Goal: Task Accomplishment & Management: Use online tool/utility

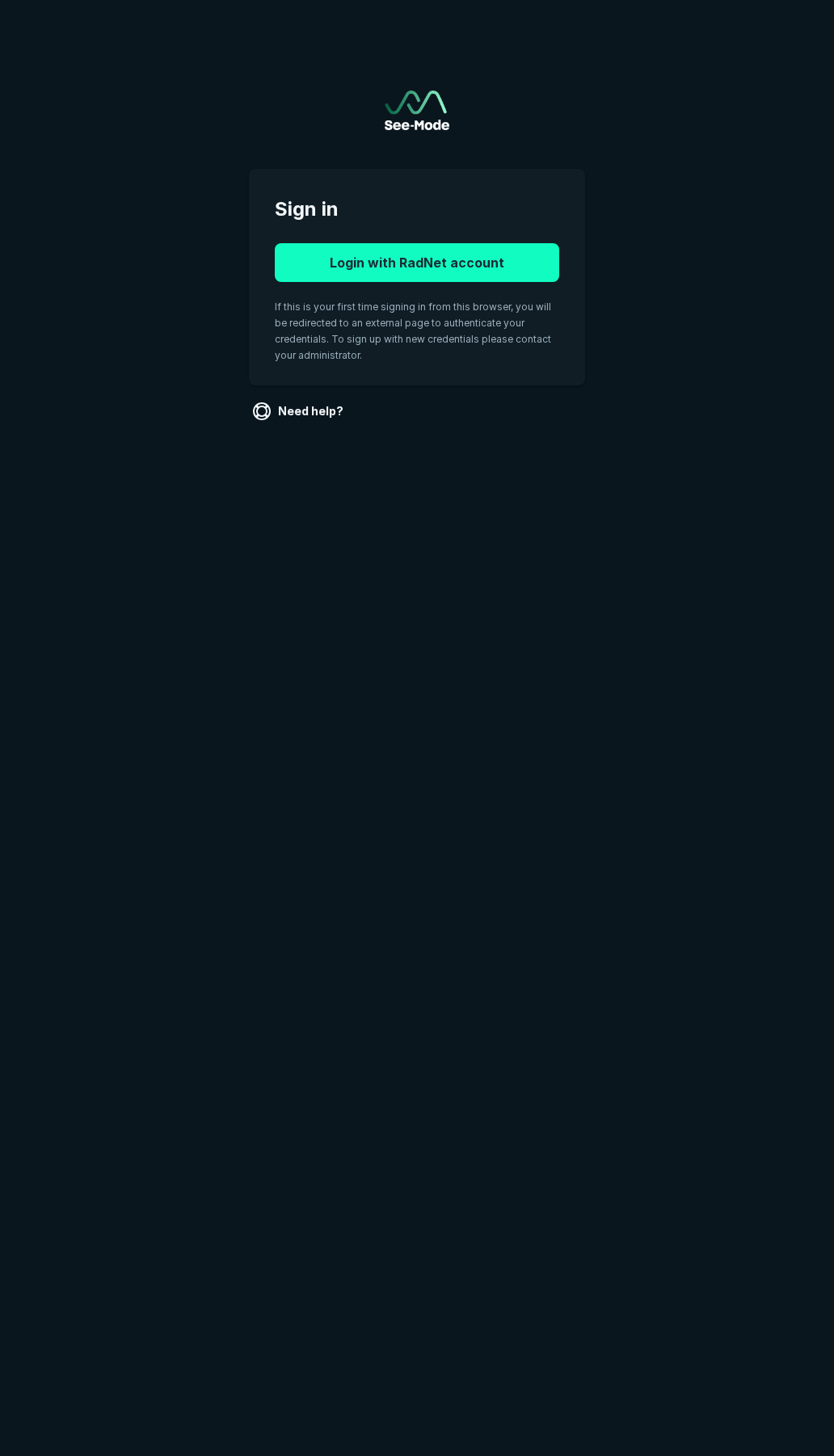
click at [409, 267] on button "Login with RadNet account" at bounding box center [416, 263] width 284 height 39
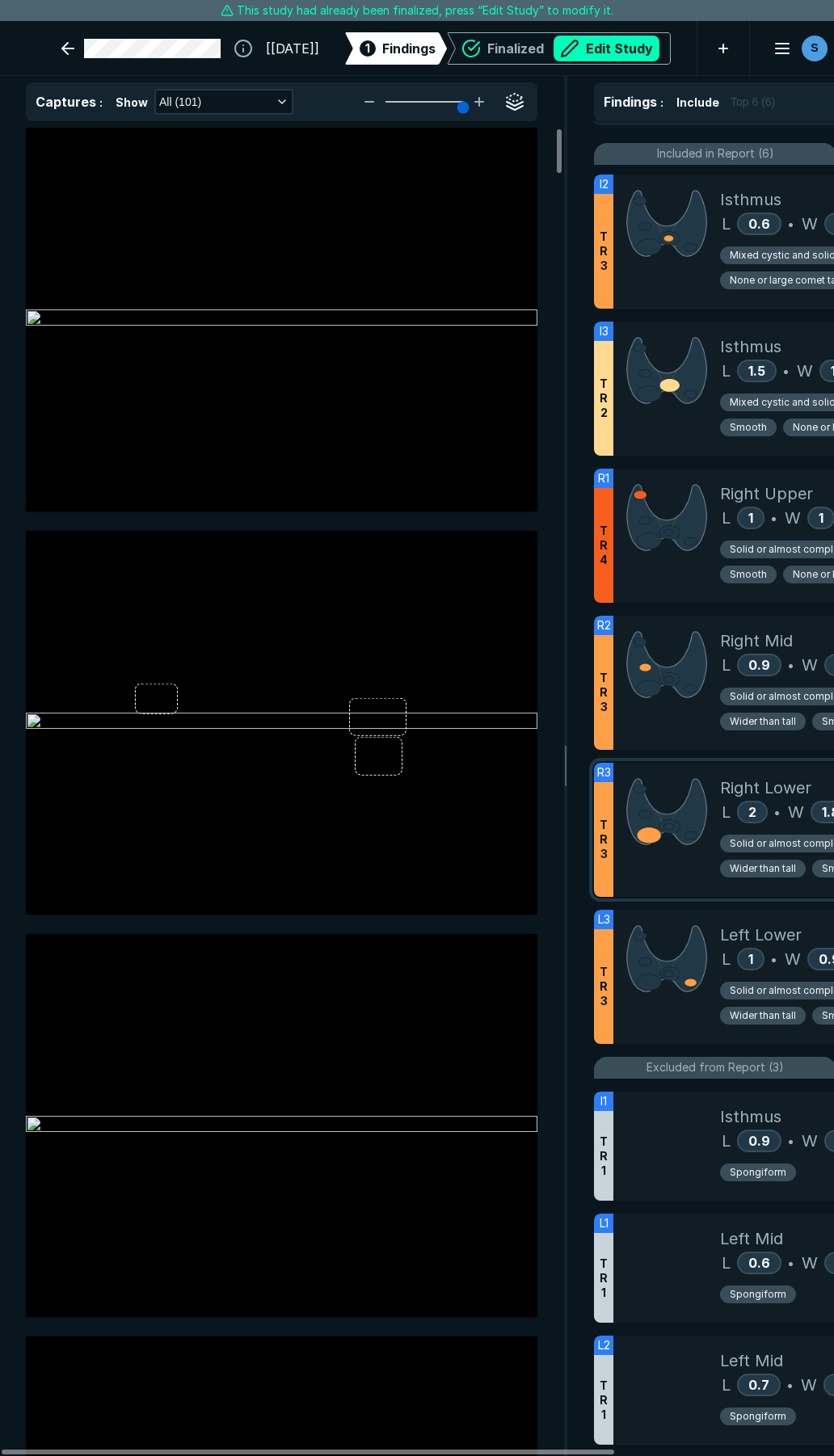
scroll to position [288, 0]
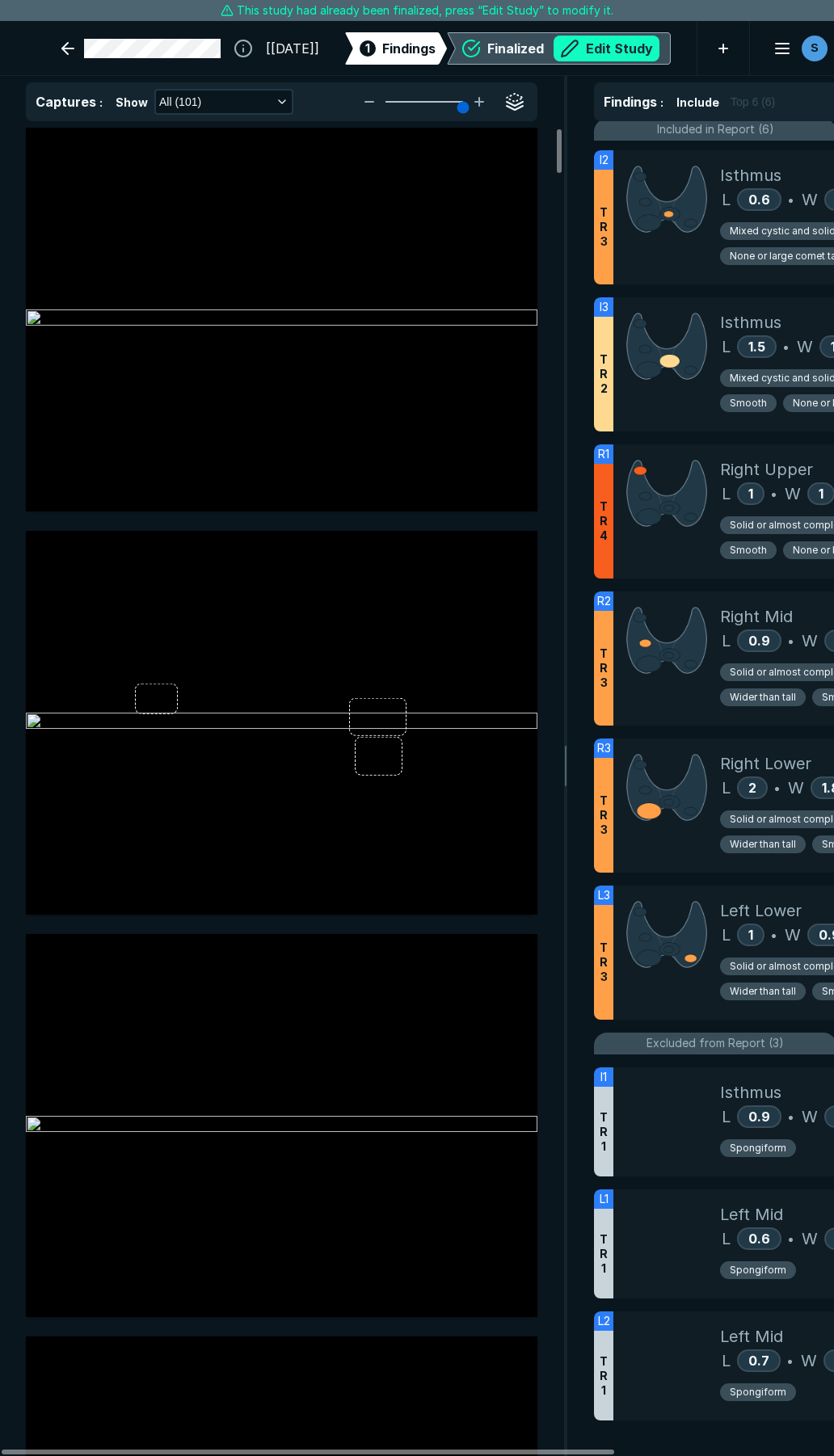
click at [604, 47] on button "Edit Study" at bounding box center [606, 48] width 106 height 26
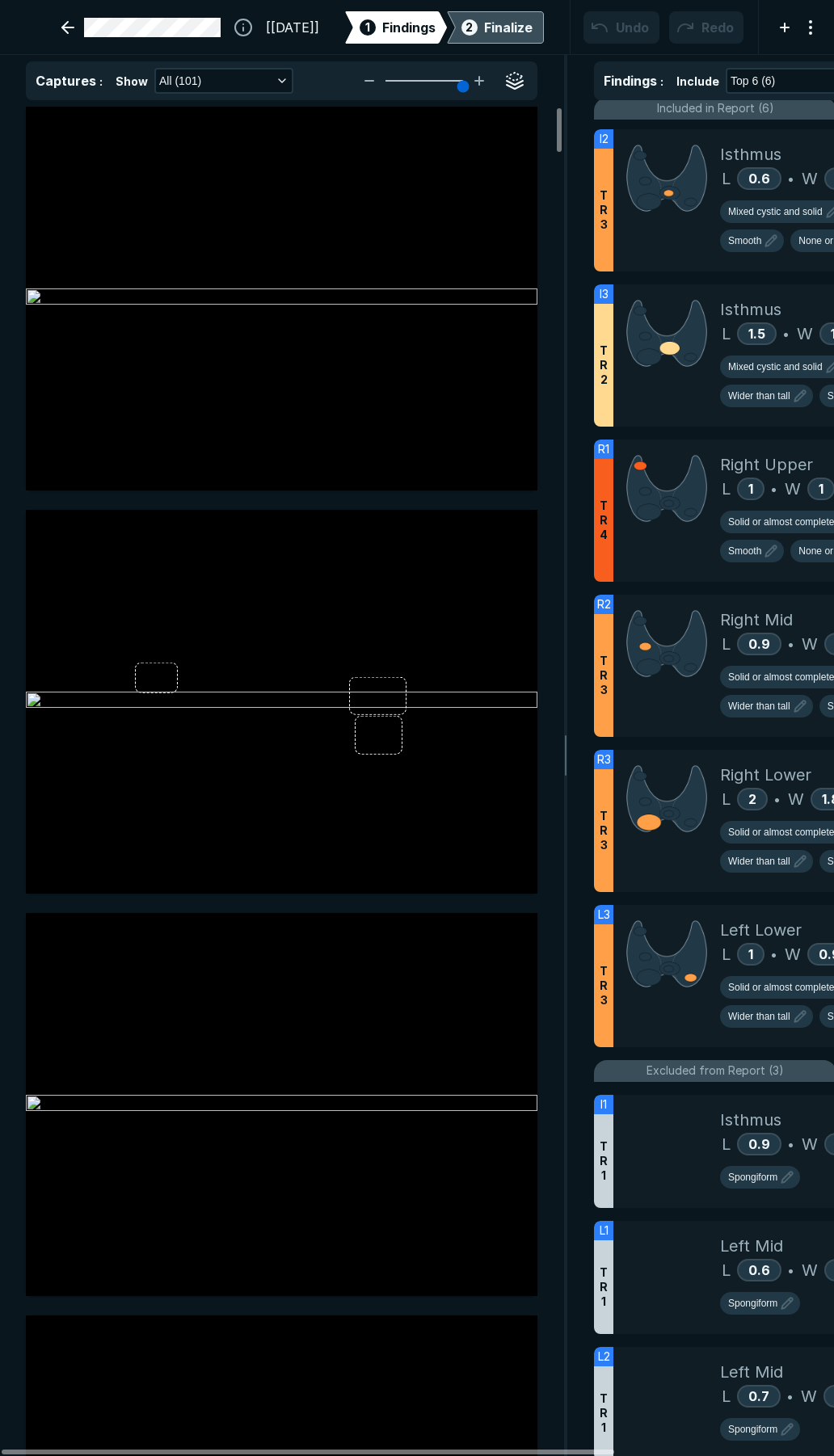
scroll to position [8346, 5831]
click at [700, 214] on img at bounding box center [666, 178] width 80 height 72
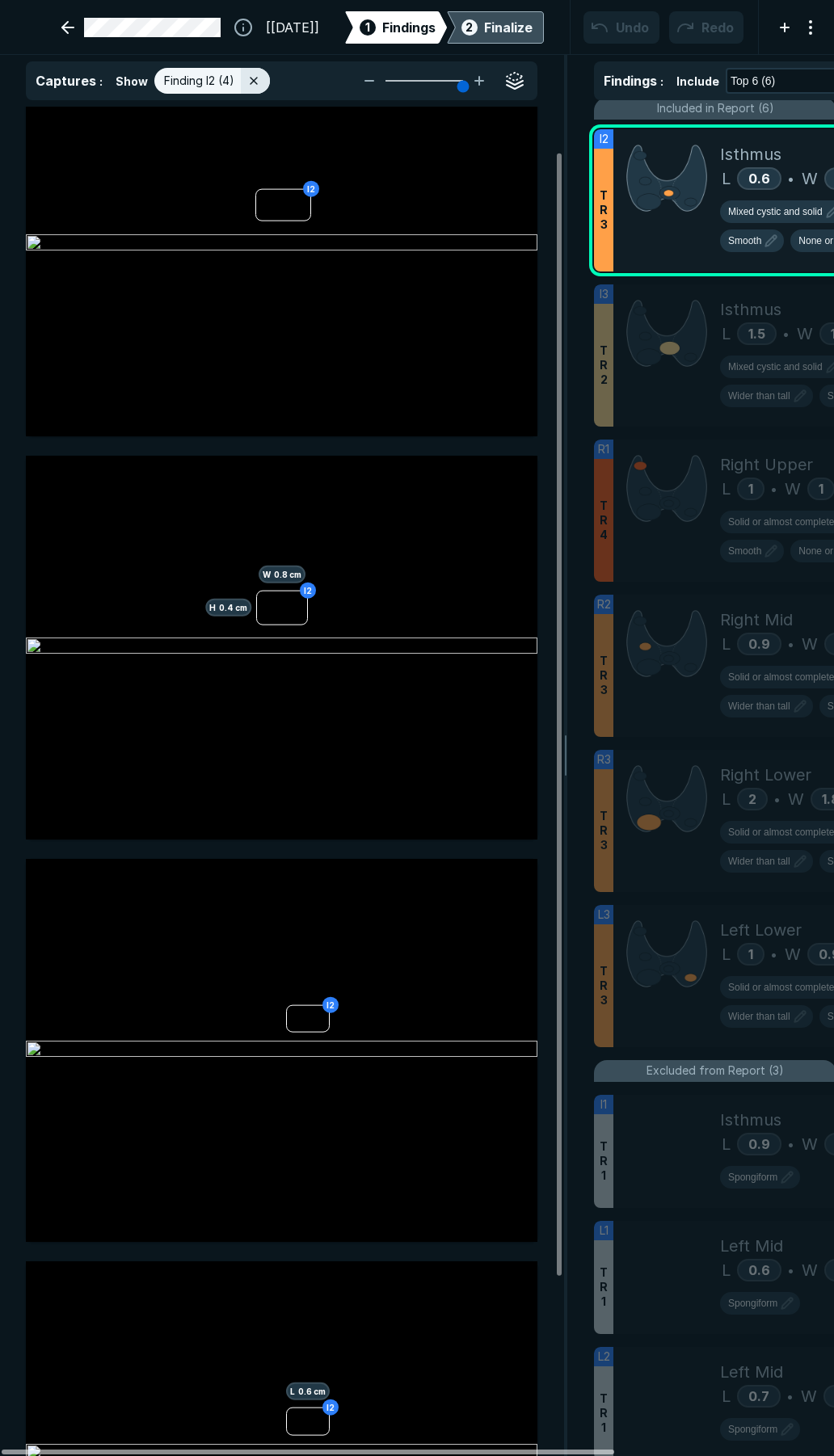
scroll to position [80, 0]
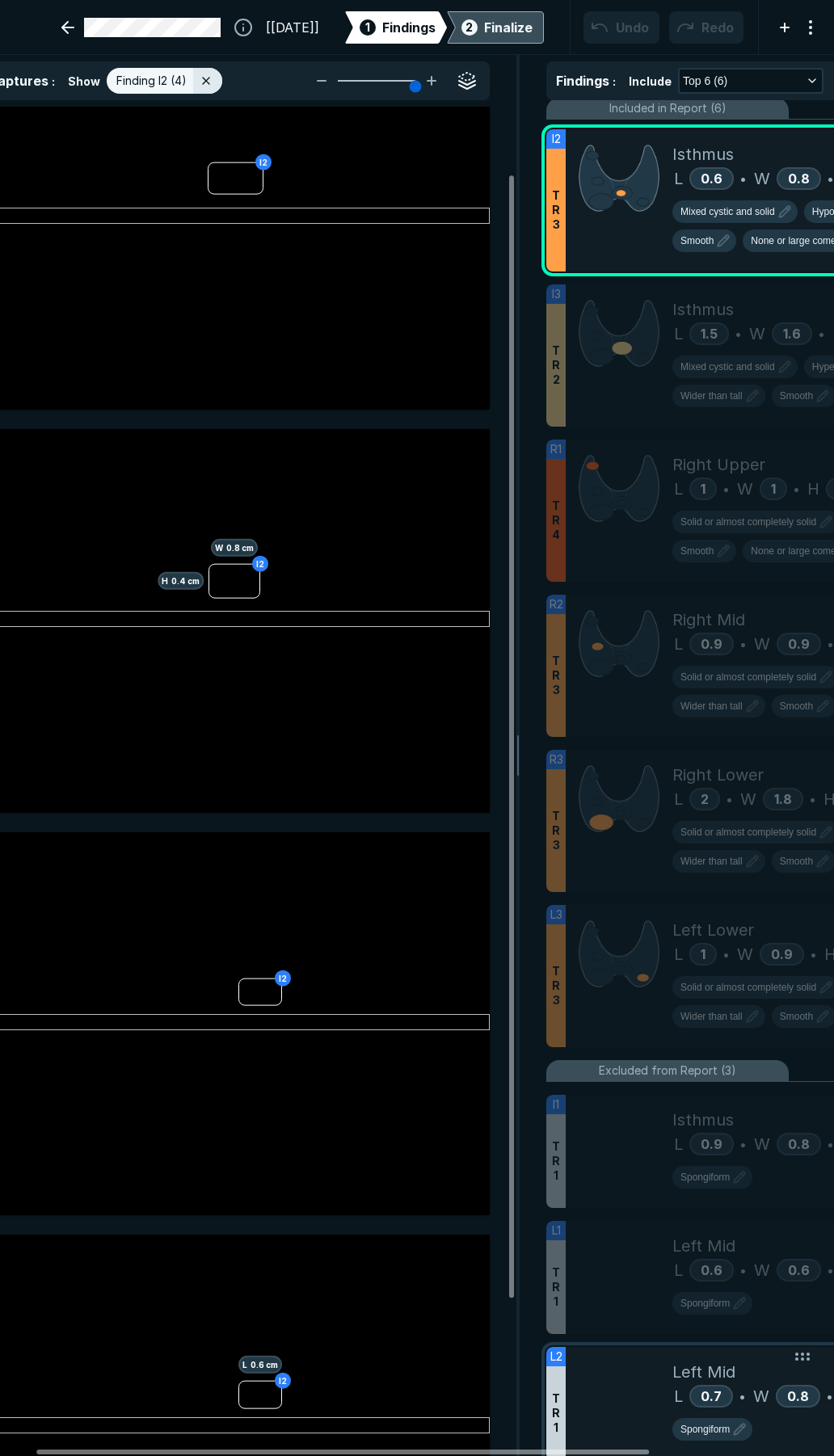
drag, startPoint x: 518, startPoint y: 1449, endPoint x: 661, endPoint y: 1359, distance: 169.0
click at [552, 1449] on div at bounding box center [343, 1451] width 613 height 5
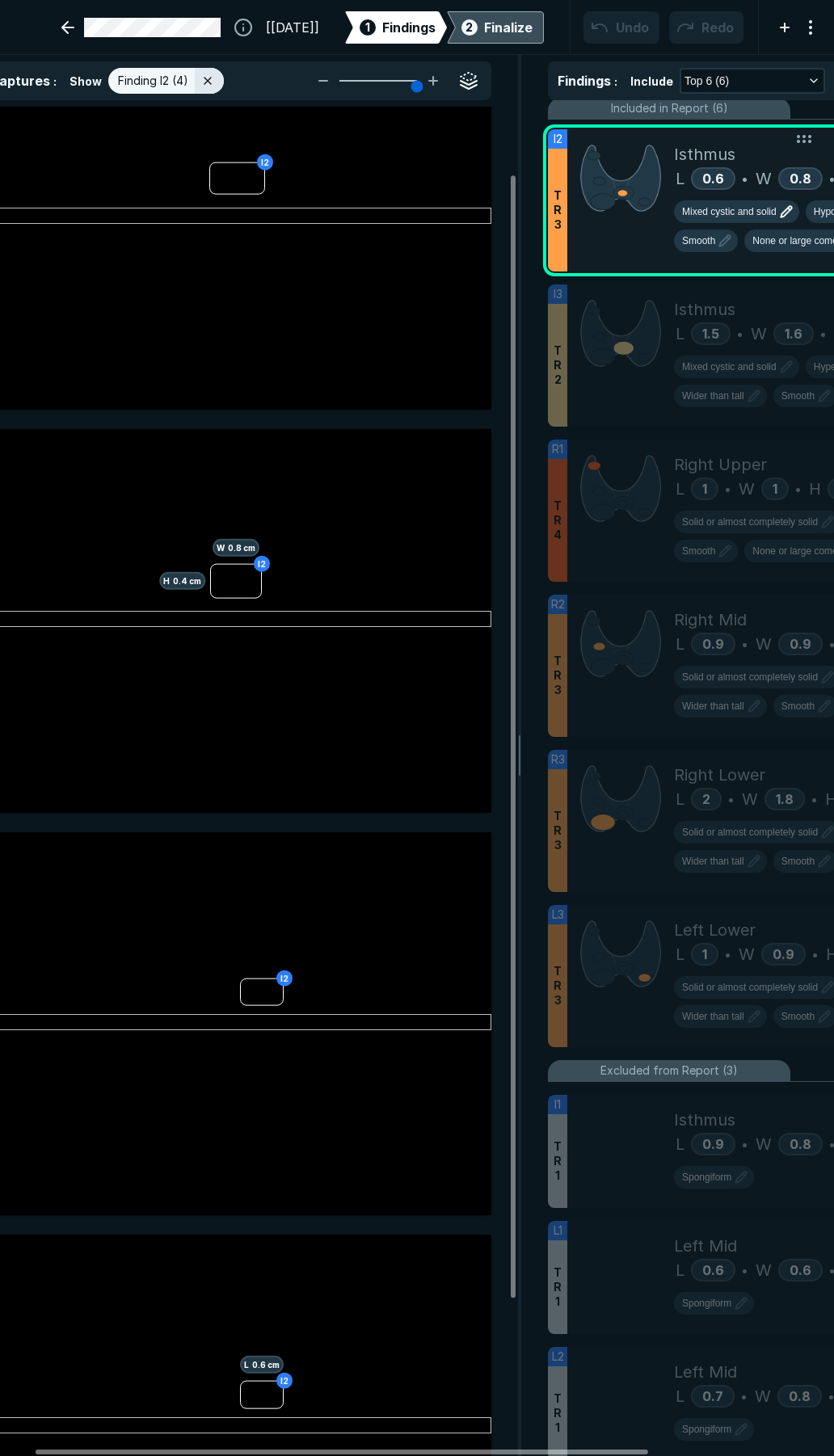
click at [750, 222] on button "Mixed cystic and solid" at bounding box center [736, 211] width 125 height 22
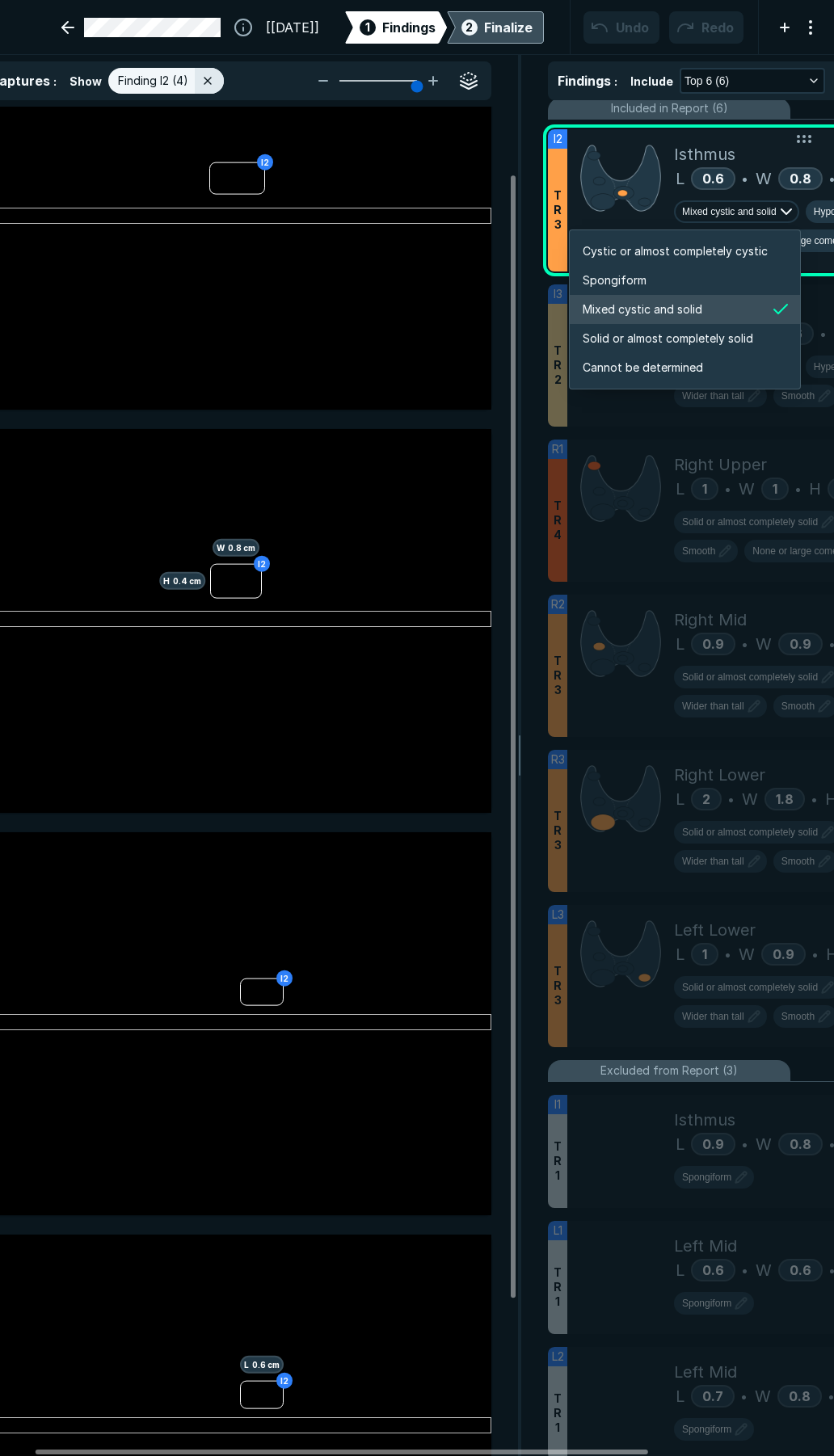
scroll to position [2696, 3104]
click at [668, 337] on span "Solid or almost completely solid" at bounding box center [668, 338] width 171 height 17
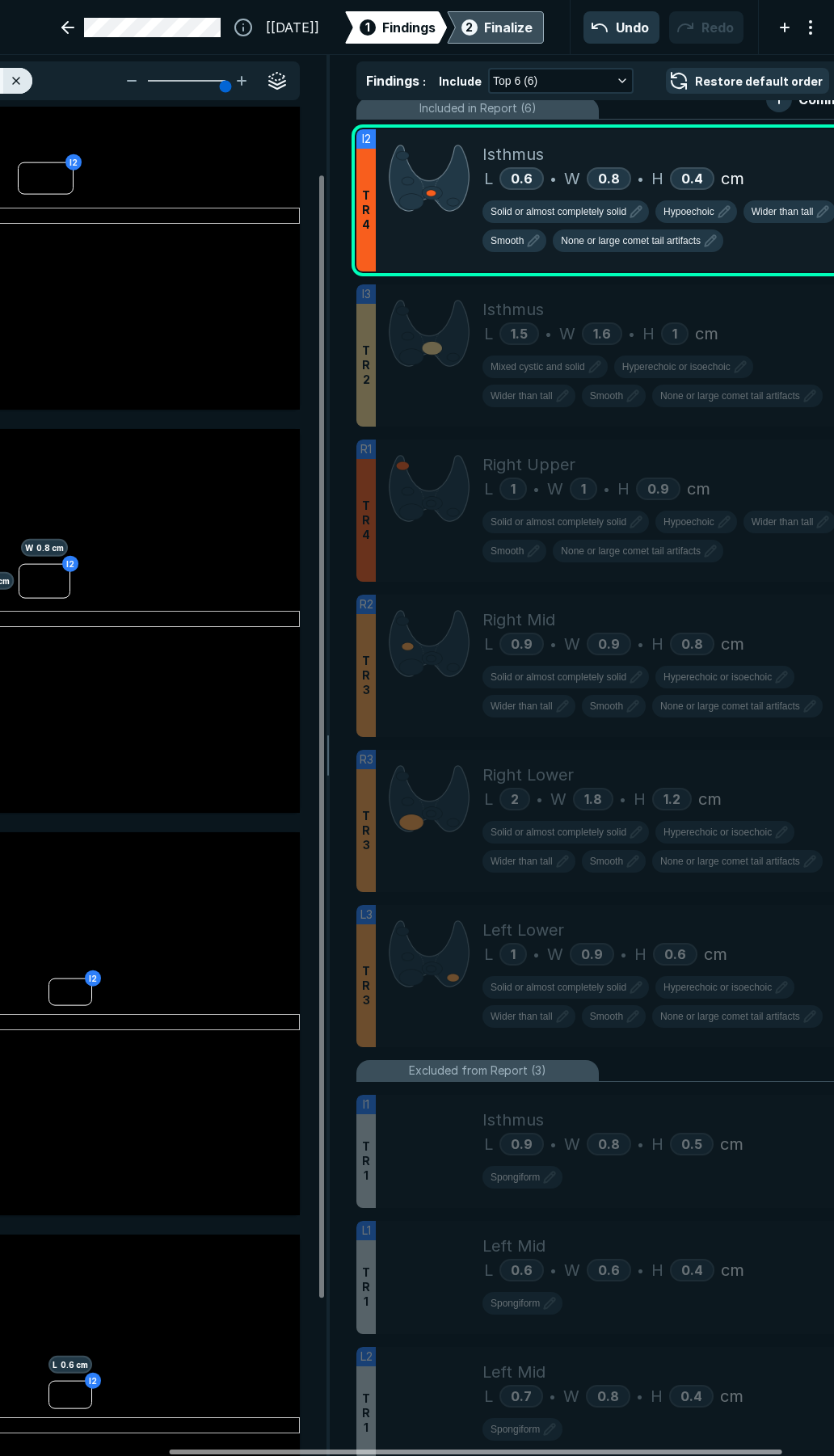
scroll to position [0, 258]
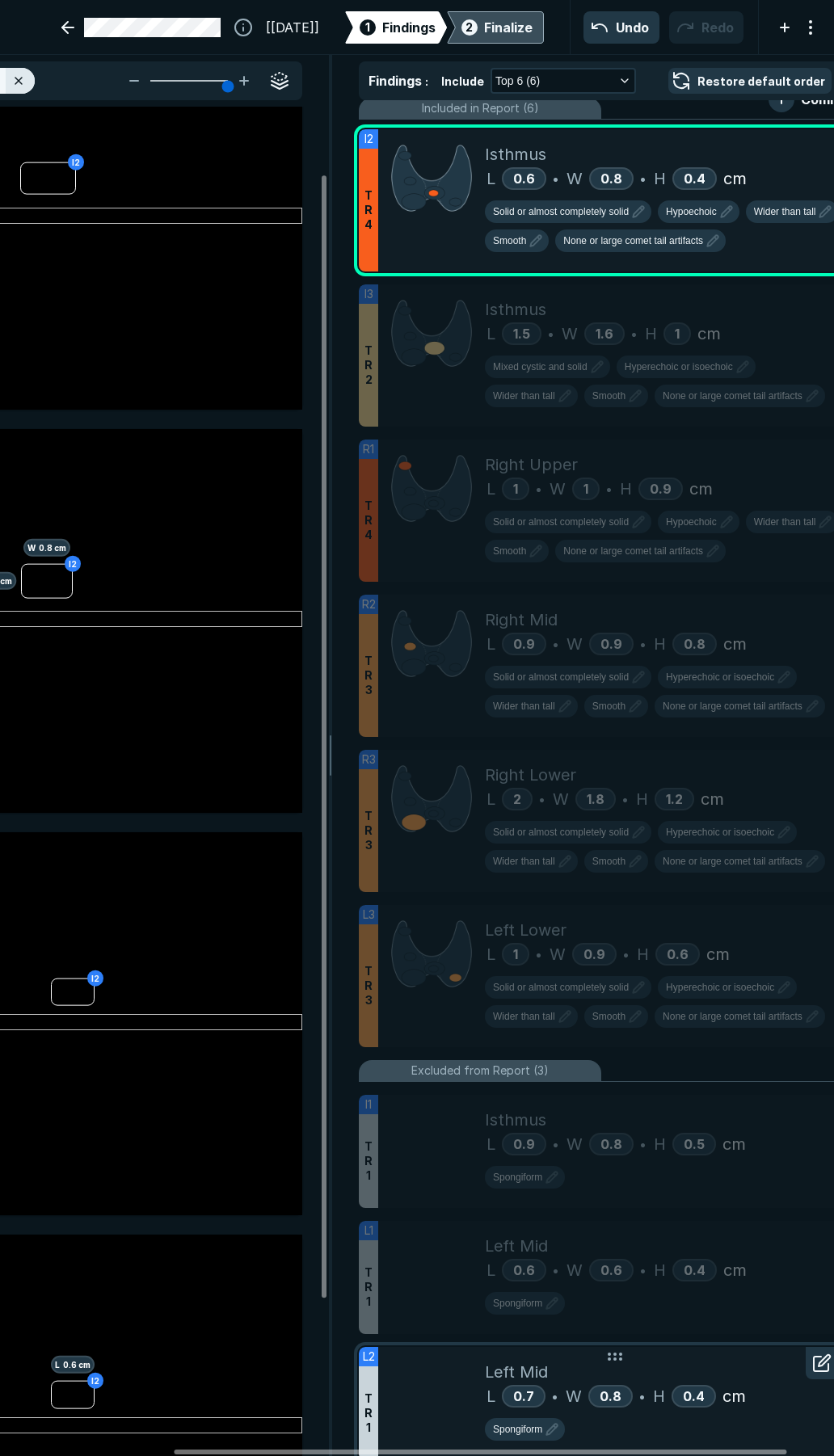
drag, startPoint x: 617, startPoint y: 1453, endPoint x: 731, endPoint y: 1391, distance: 129.8
click at [754, 1449] on div at bounding box center [480, 1451] width 613 height 5
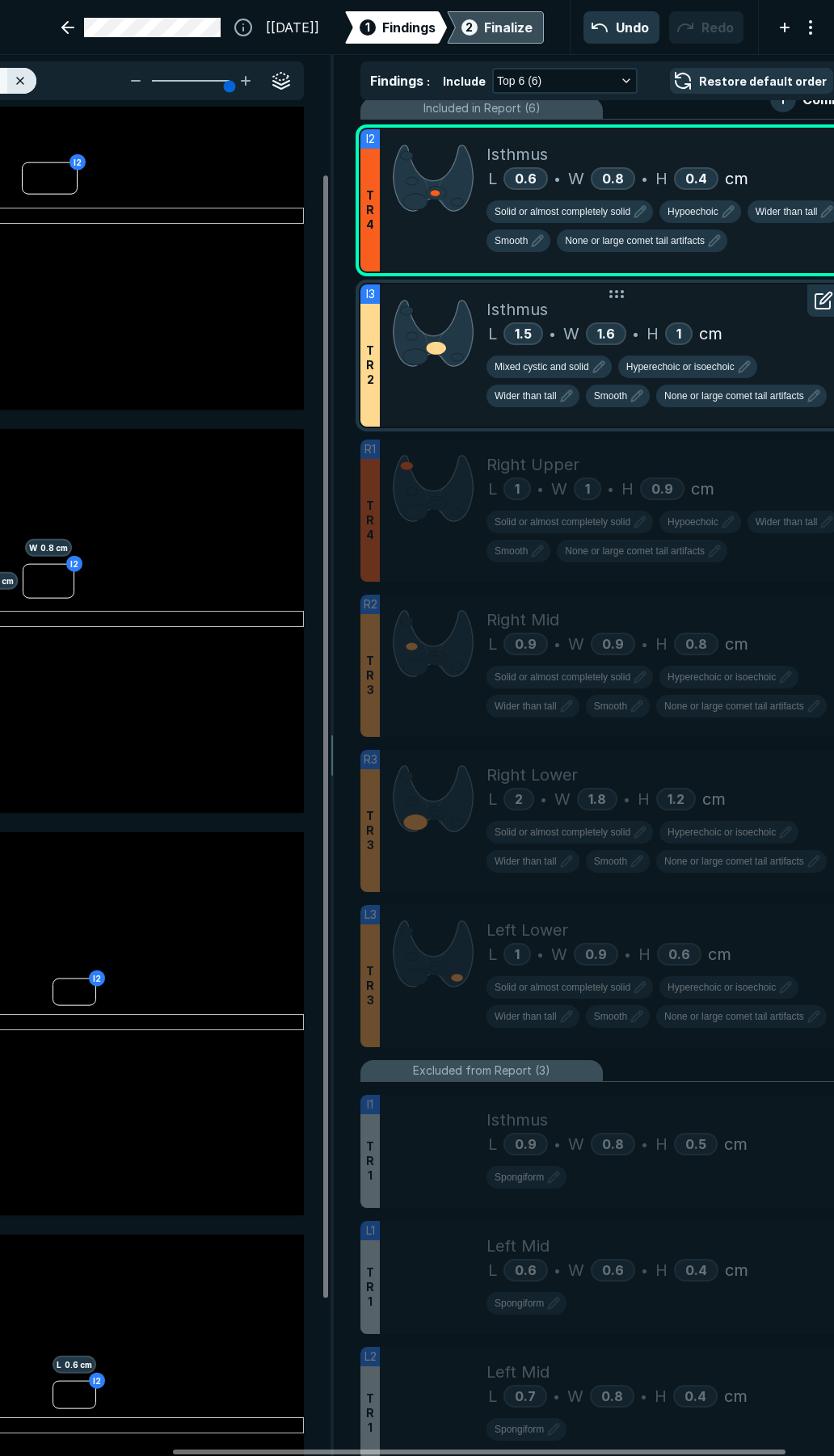
click at [614, 361] on div "Mixed cystic and solid Hyperechoic or isoechoic Wider than tall Smooth None or …" at bounding box center [673, 385] width 372 height 58
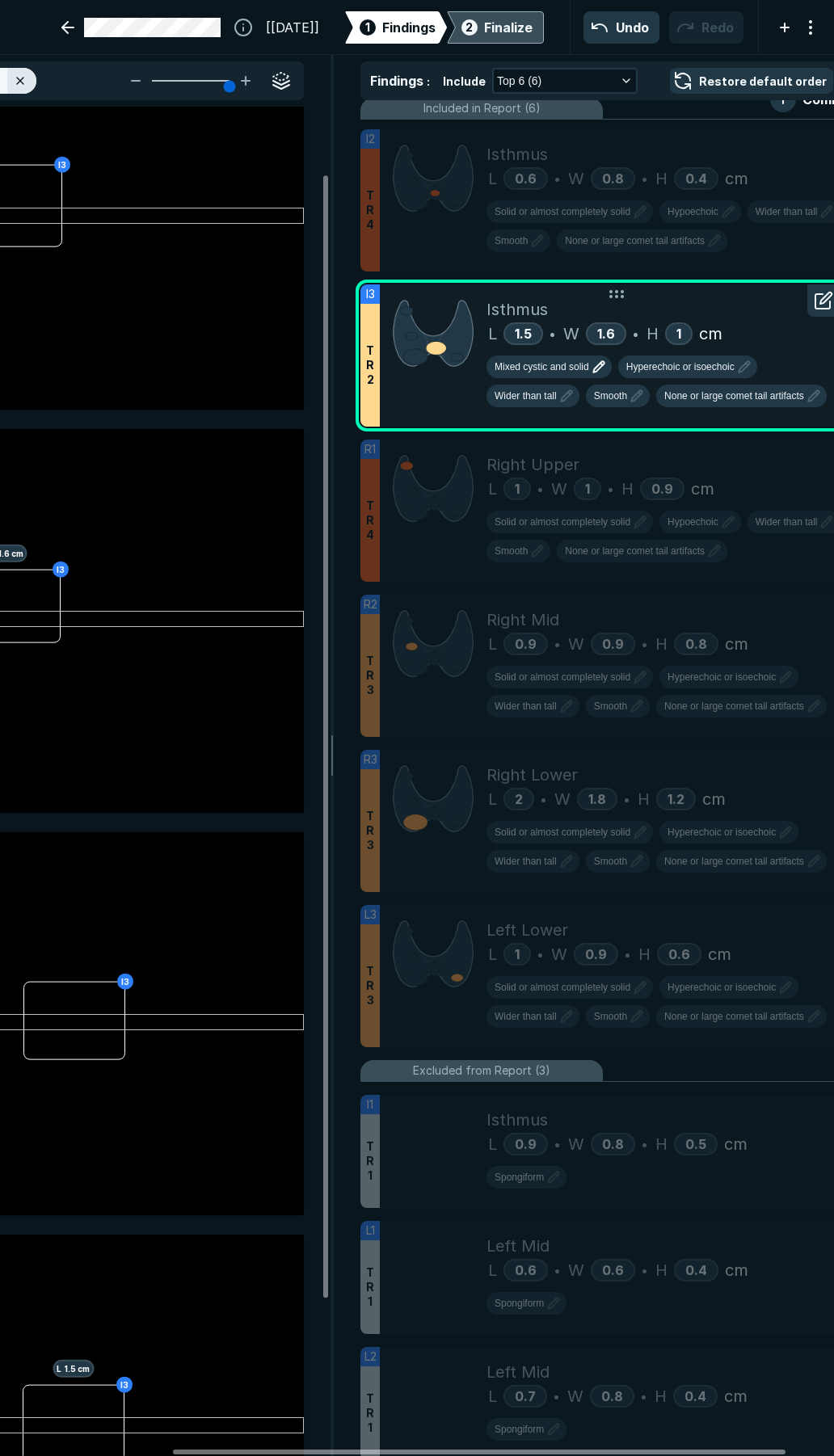
click at [585, 368] on span "Mixed cystic and solid" at bounding box center [542, 366] width 95 height 15
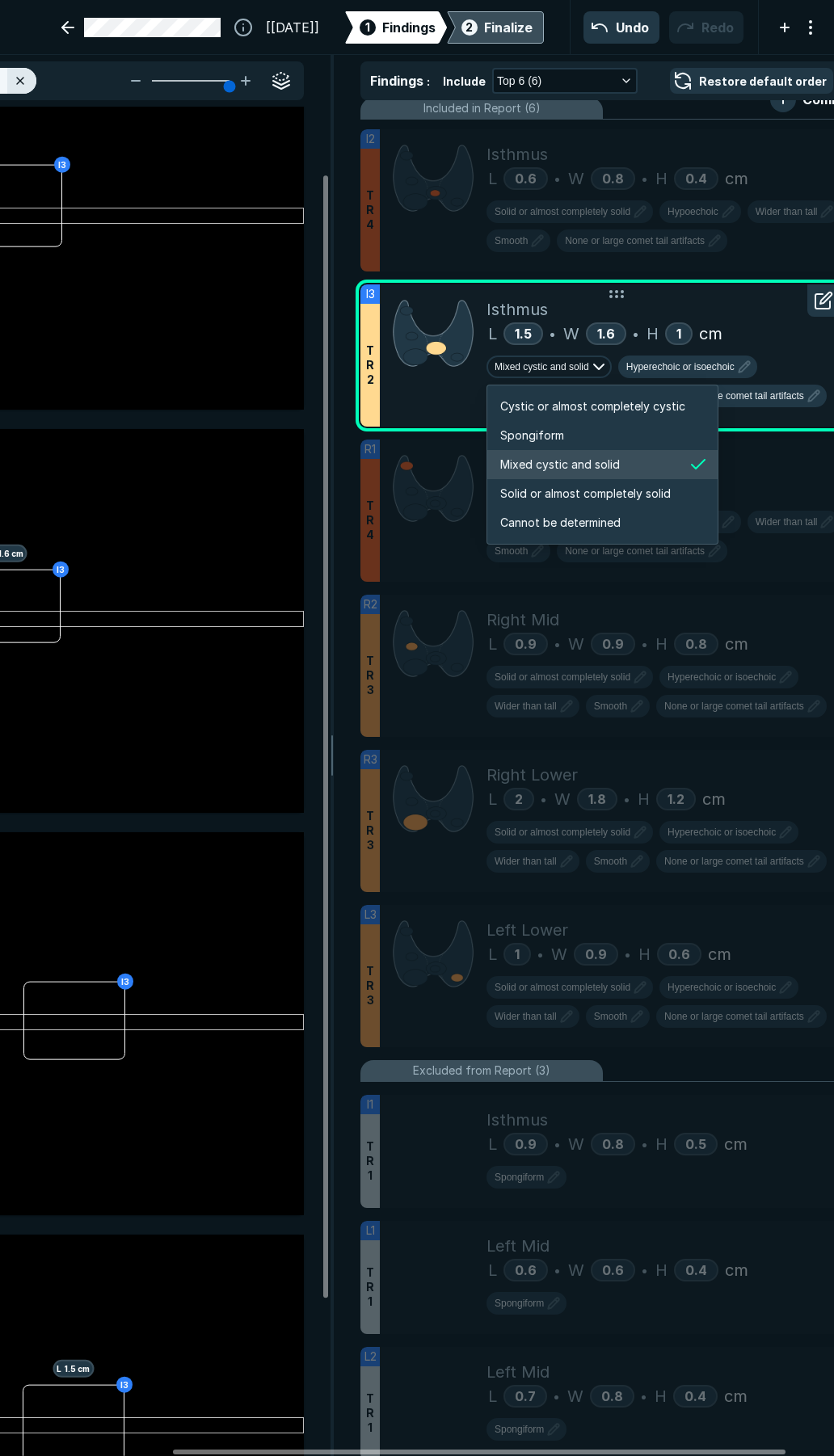
scroll to position [2696, 3104]
click at [563, 494] on span "Solid or almost completely solid" at bounding box center [586, 493] width 171 height 17
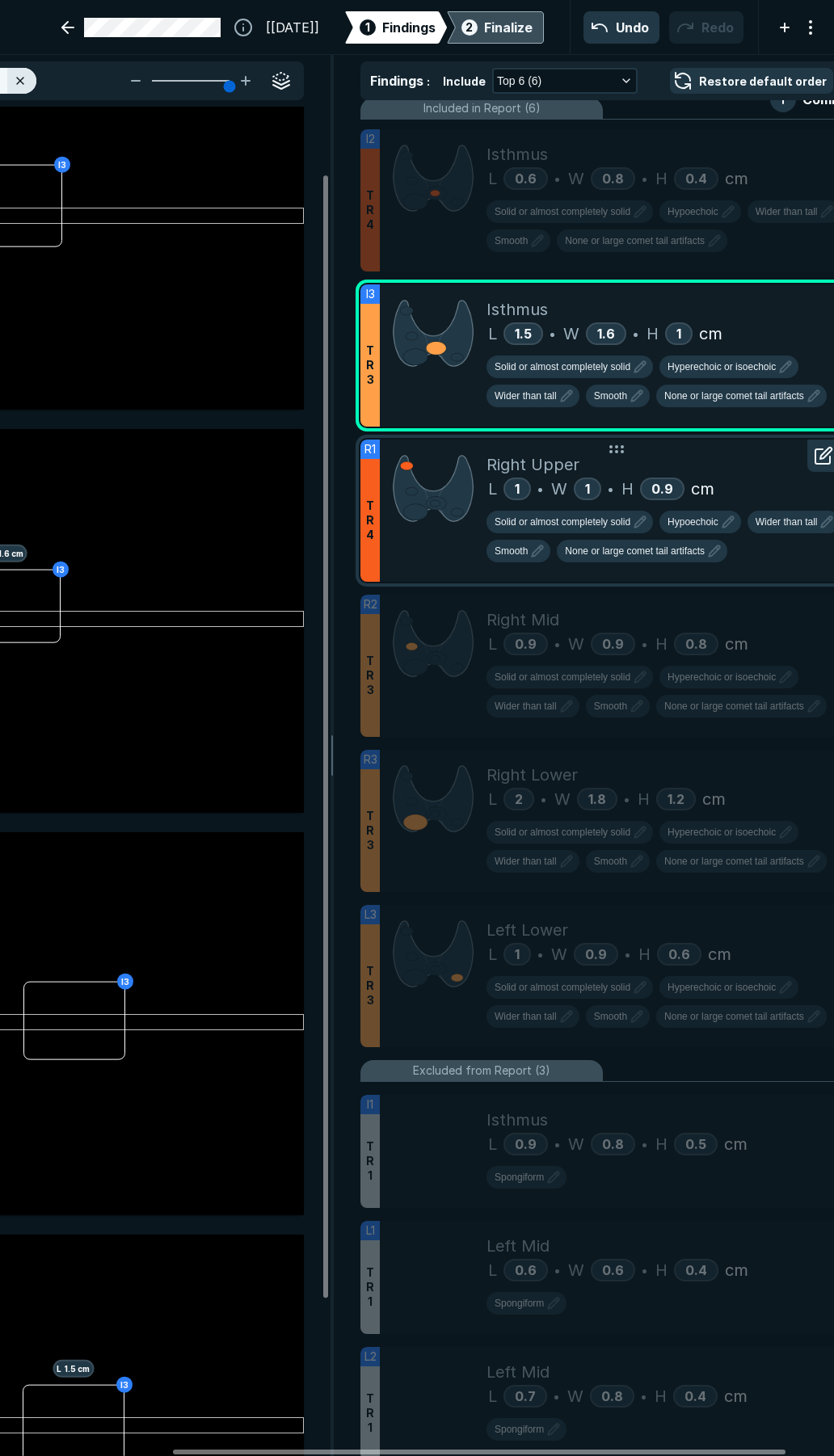
click at [732, 459] on div "Right Upper" at bounding box center [673, 464] width 372 height 24
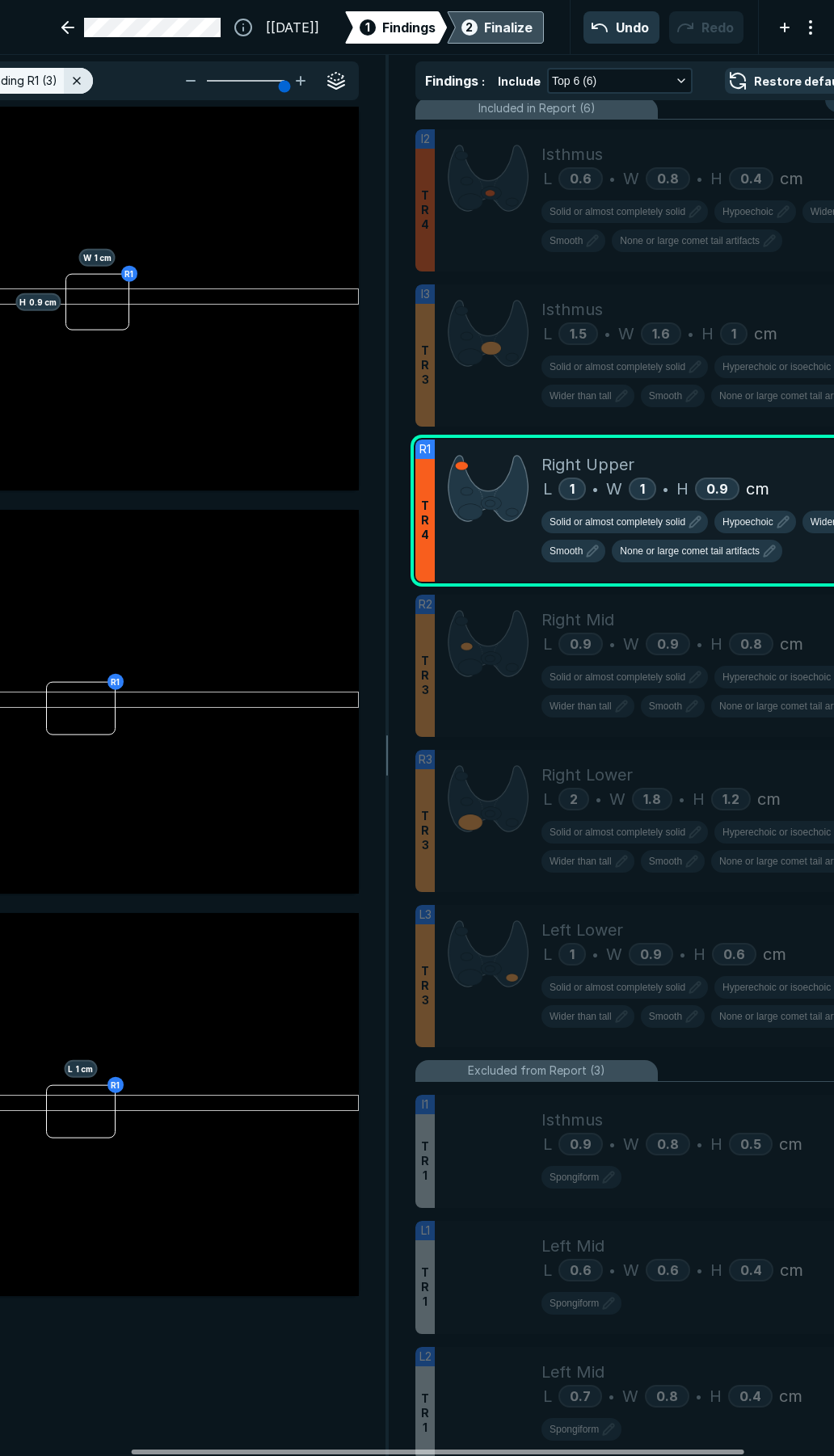
scroll to position [0, 177]
drag, startPoint x: 197, startPoint y: 1451, endPoint x: 155, endPoint y: 1449, distance: 42.0
click at [155, 1449] on div at bounding box center [438, 1451] width 613 height 5
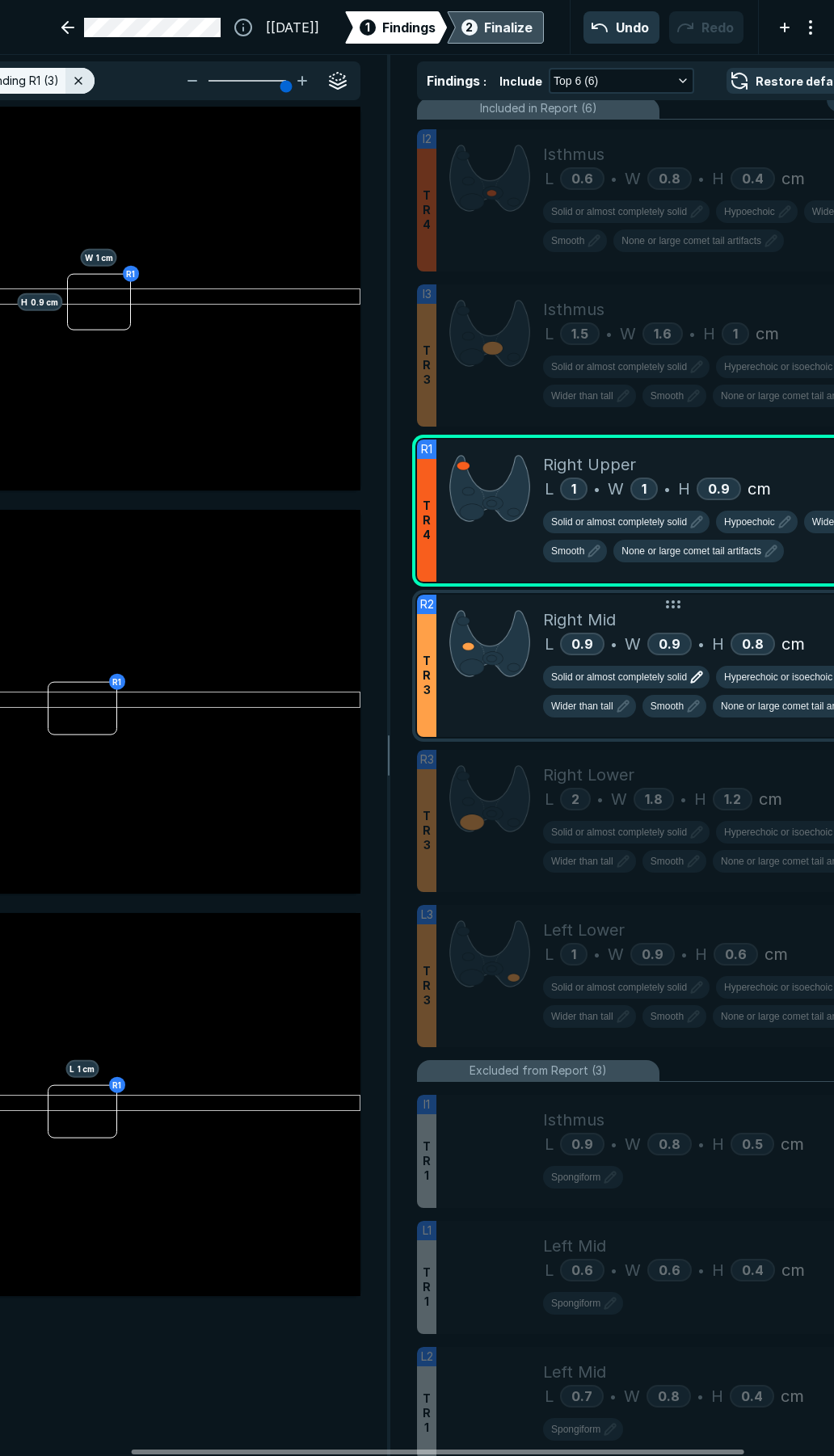
click at [650, 668] on button "Solid or almost completely solid" at bounding box center [626, 677] width 167 height 22
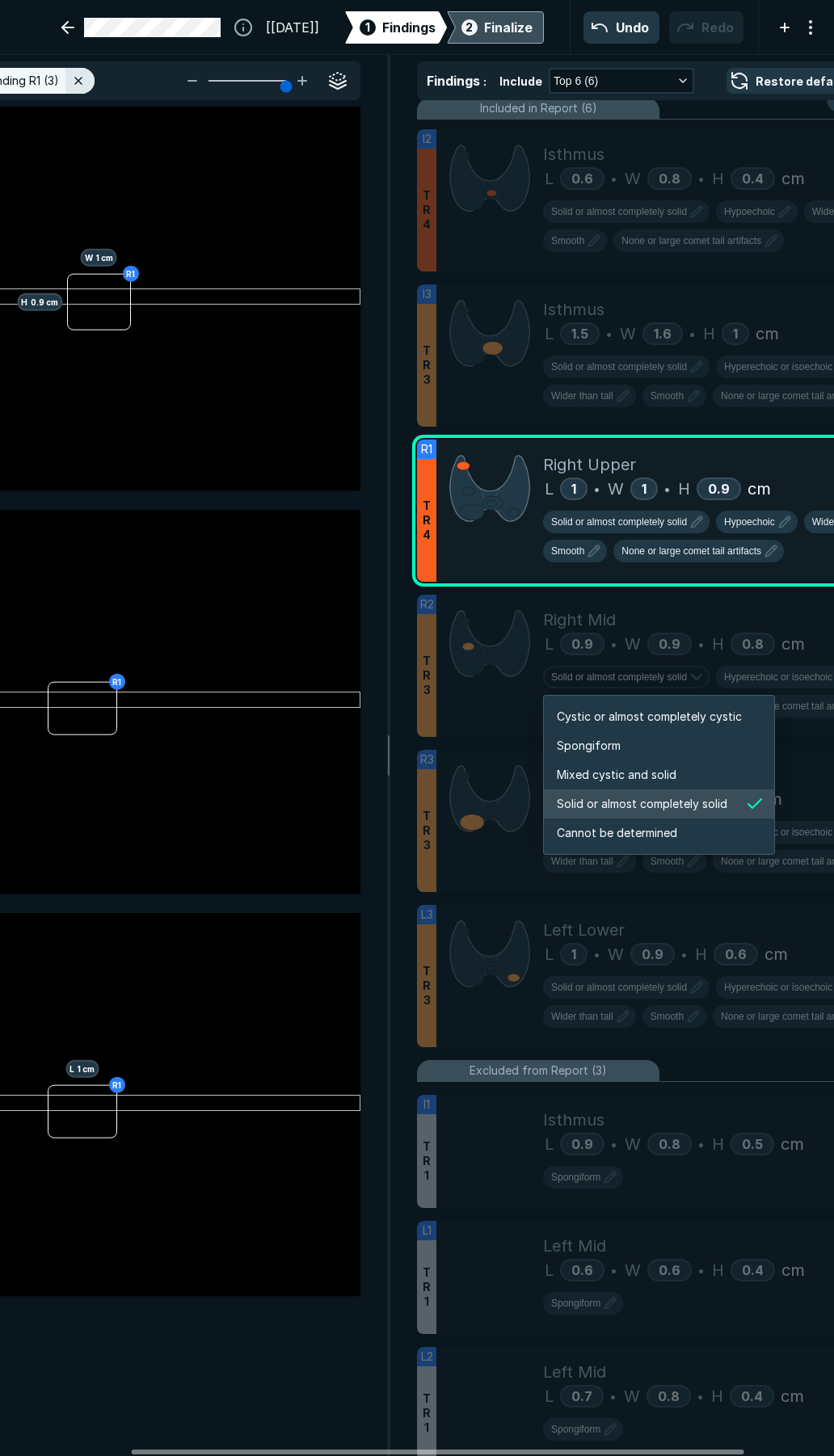
scroll to position [2696, 3104]
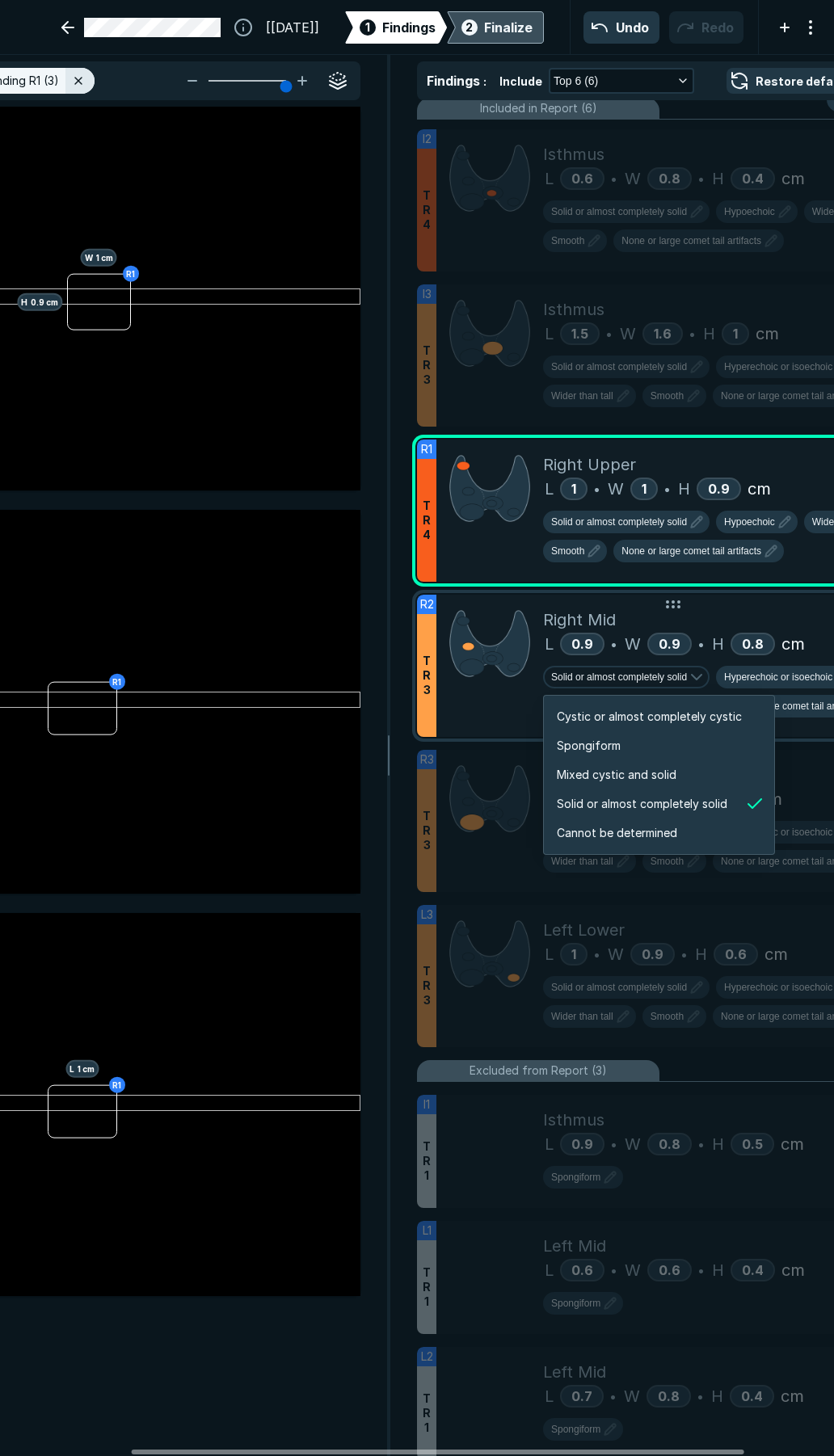
click at [722, 623] on div "Right Mid" at bounding box center [729, 619] width 372 height 24
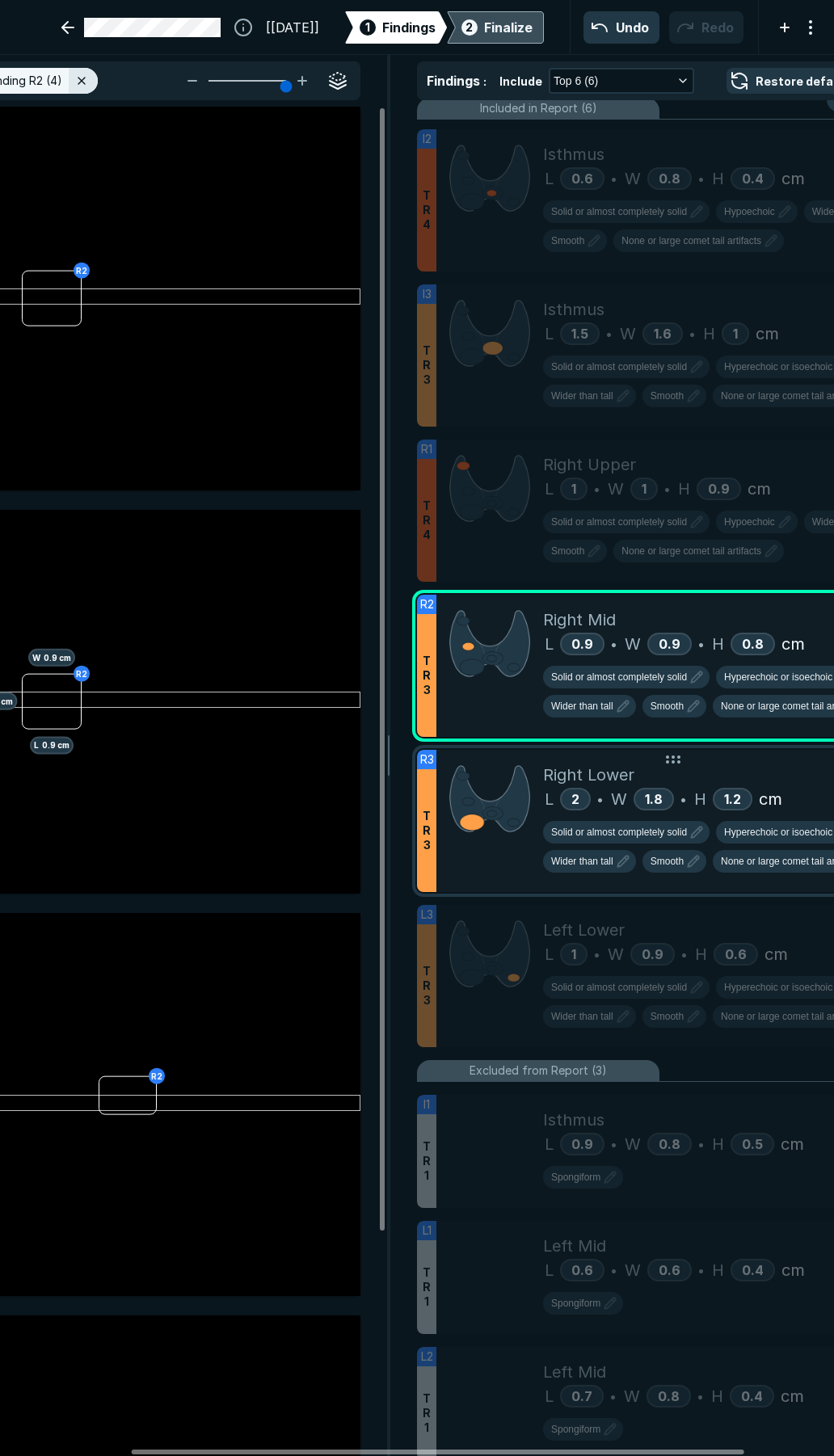
click at [754, 775] on div "Right Lower" at bounding box center [729, 775] width 372 height 24
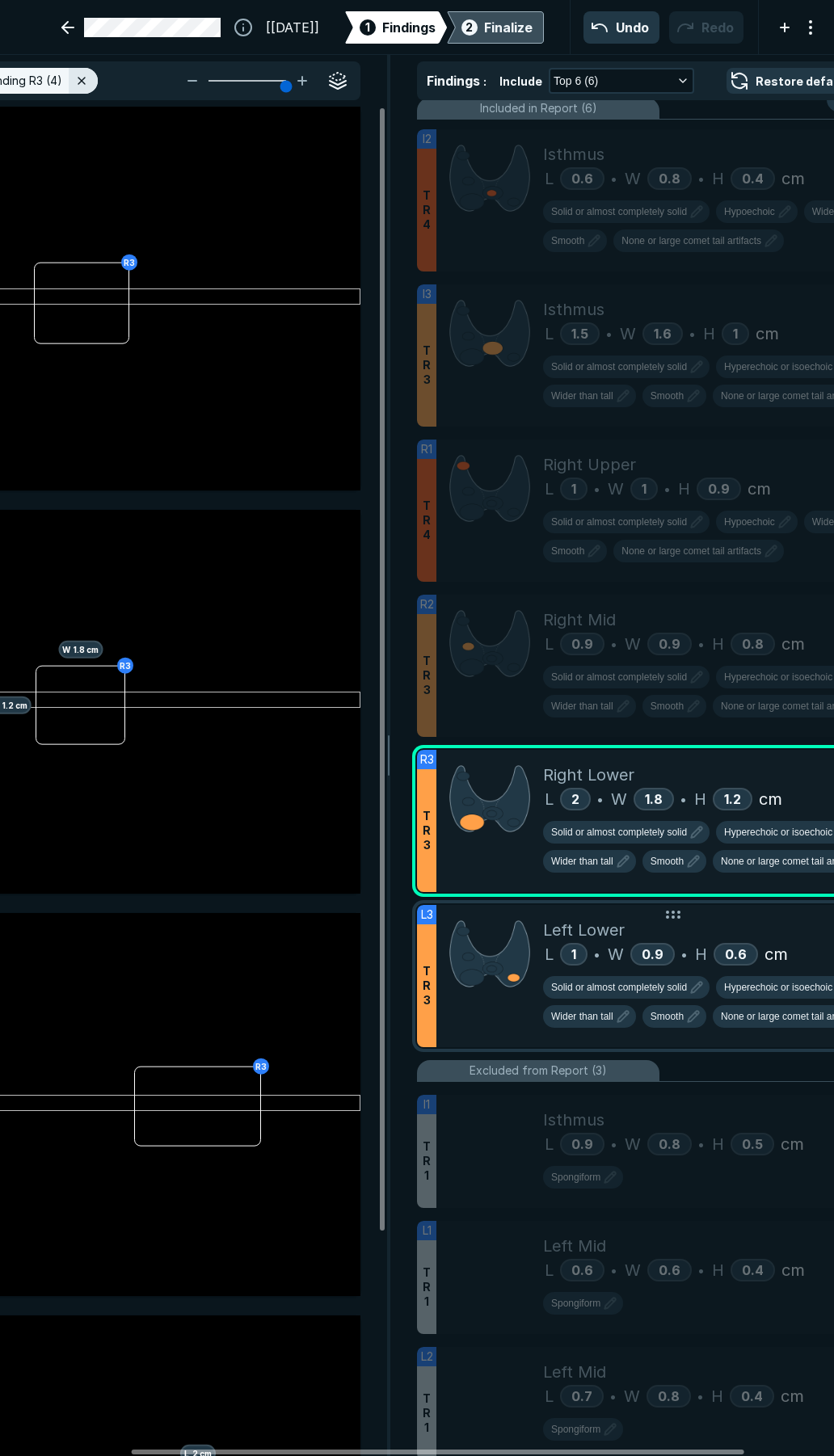
click at [747, 925] on div "Left Lower" at bounding box center [729, 930] width 372 height 24
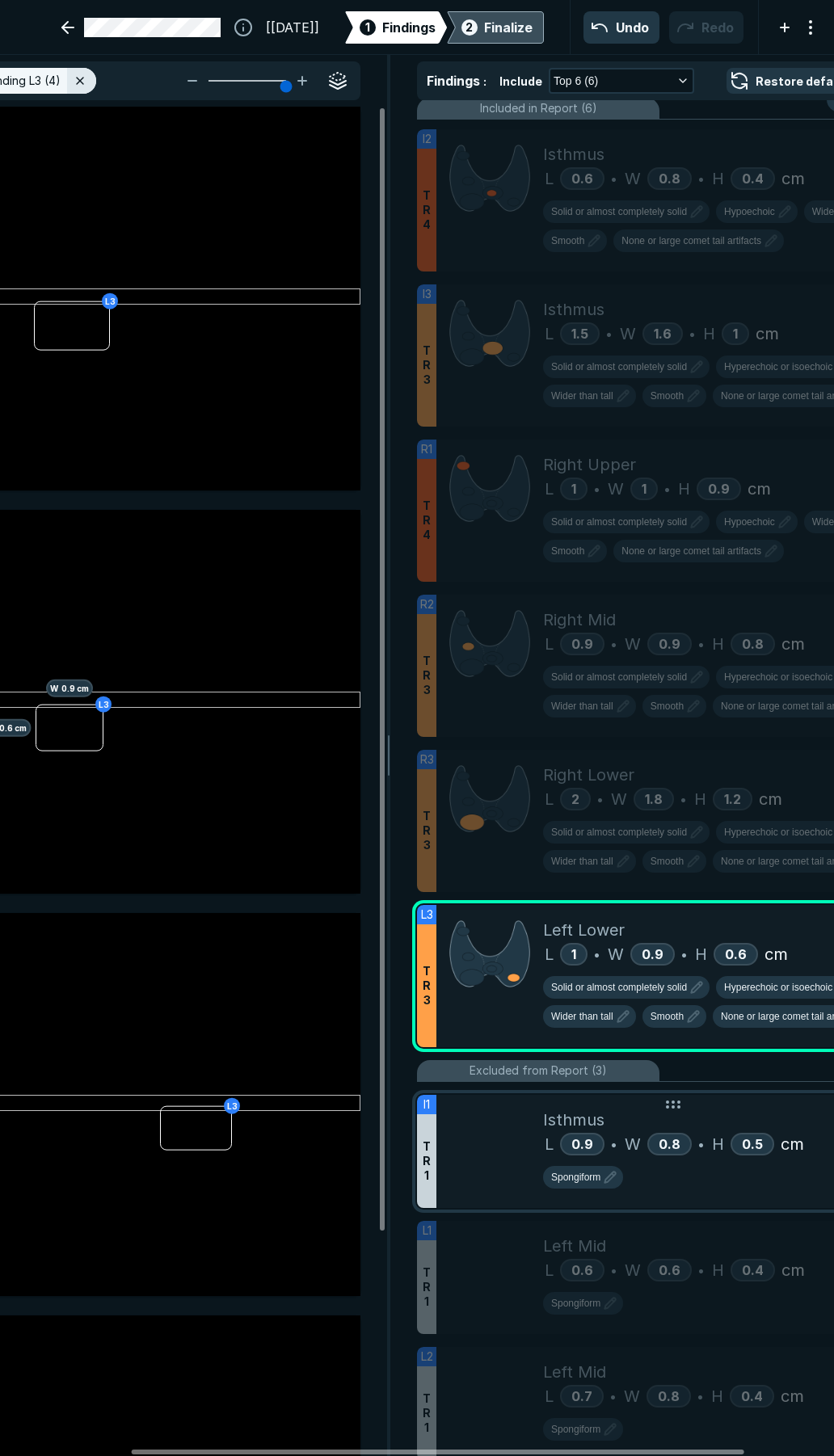
click at [720, 1124] on div "Isthmus" at bounding box center [729, 1120] width 372 height 24
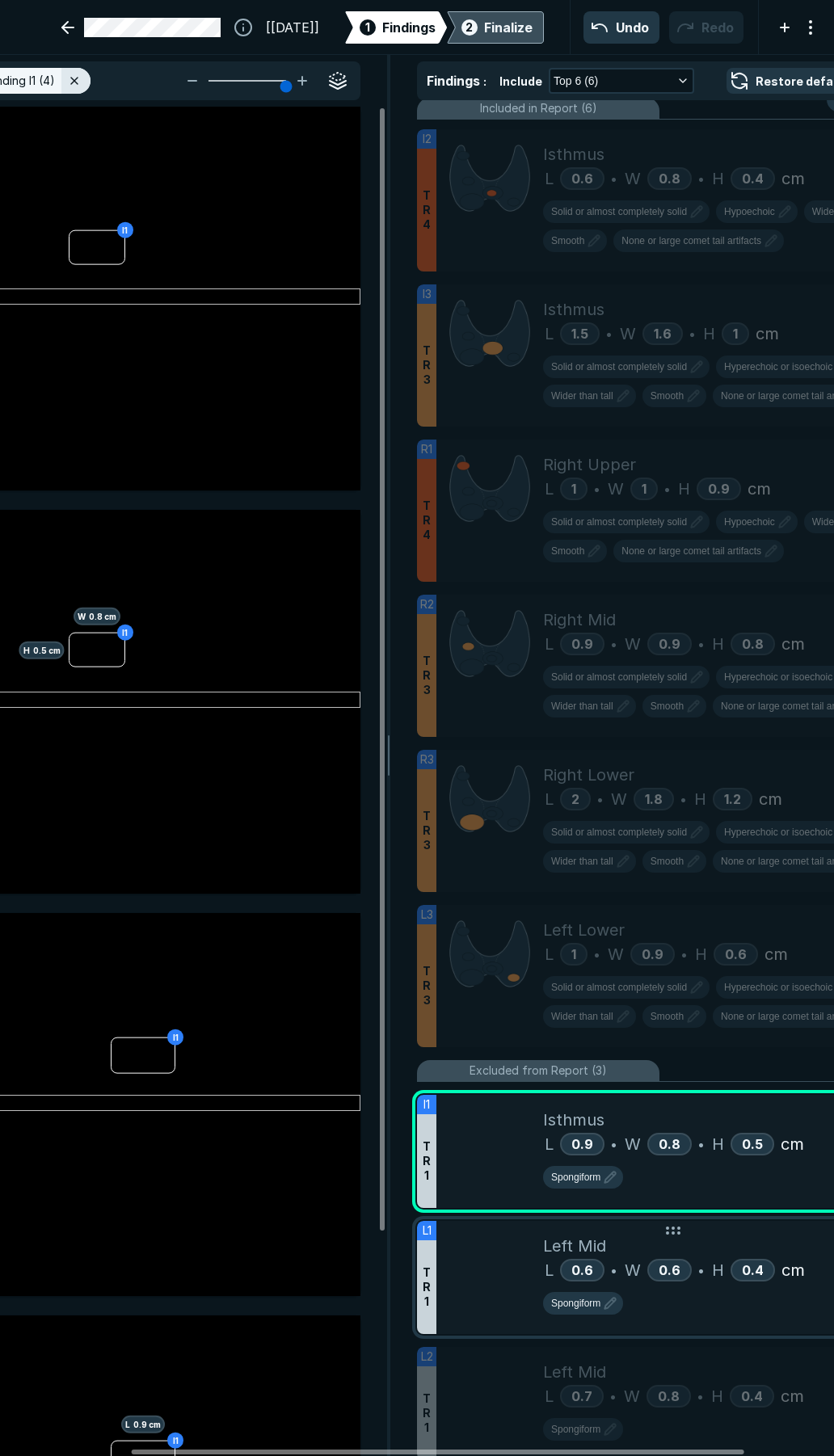
click at [746, 1246] on div "Left Mid" at bounding box center [729, 1246] width 372 height 24
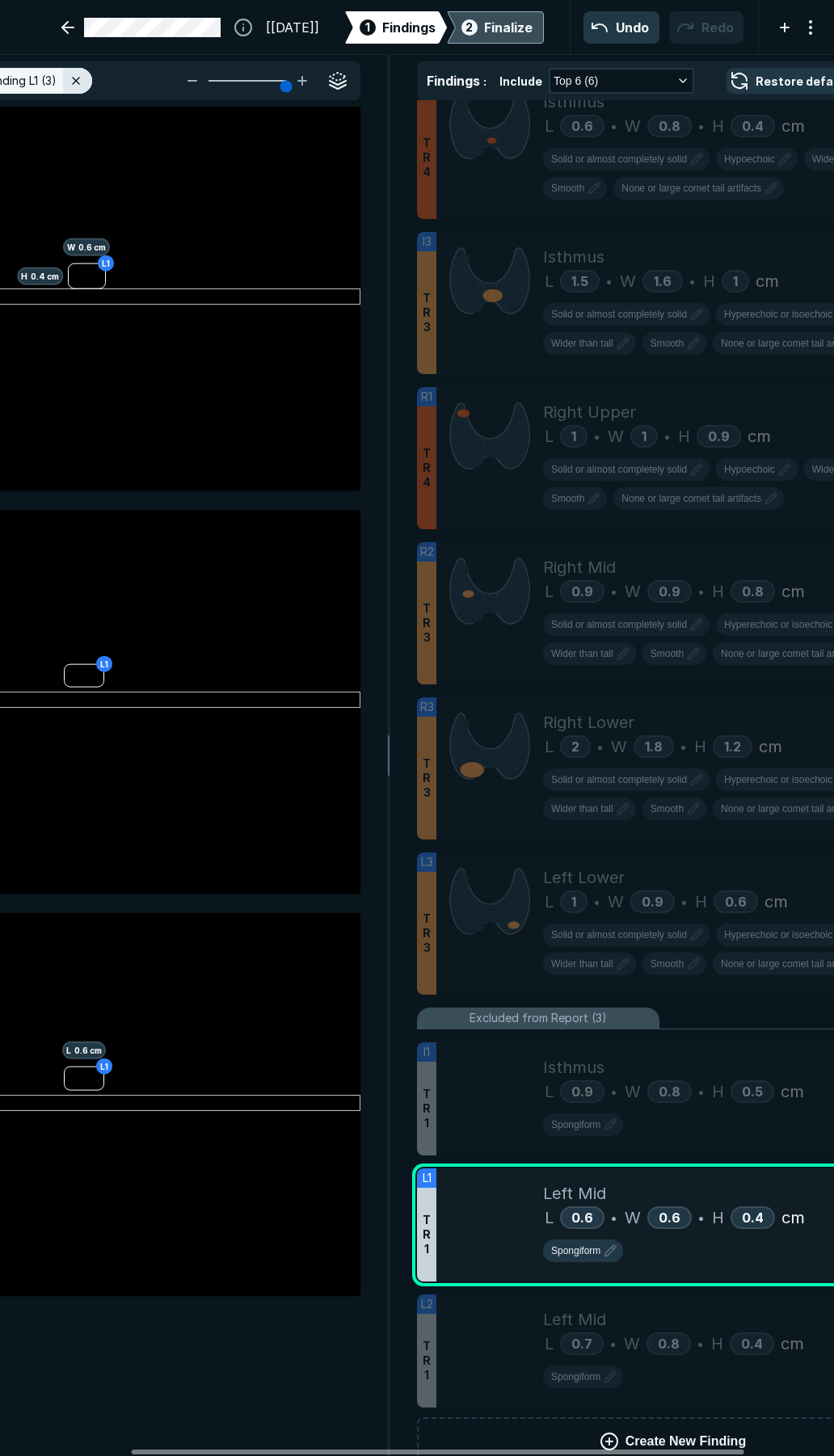
scroll to position [368, 0]
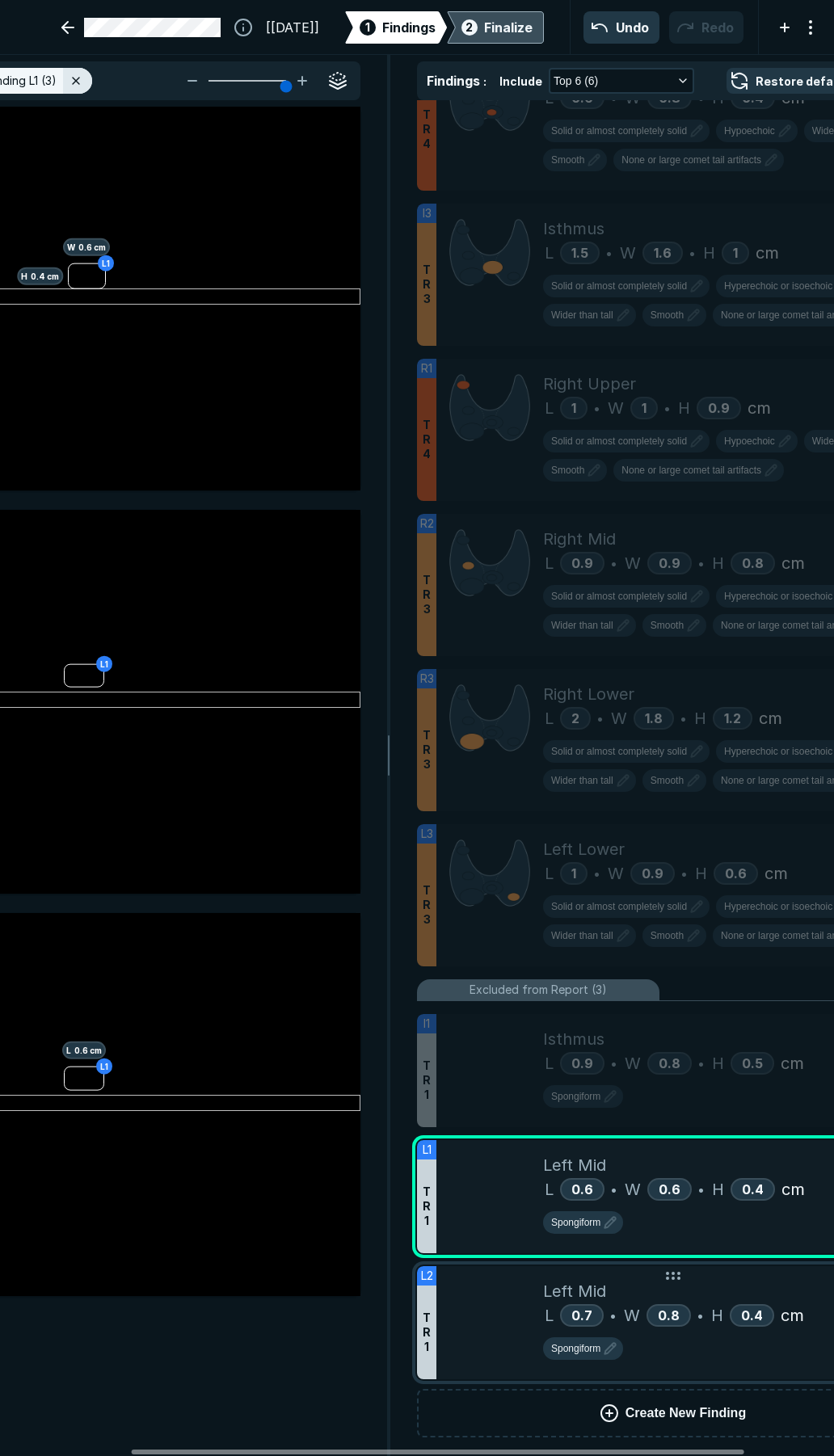
click at [754, 1283] on div "Left Mid" at bounding box center [729, 1290] width 372 height 24
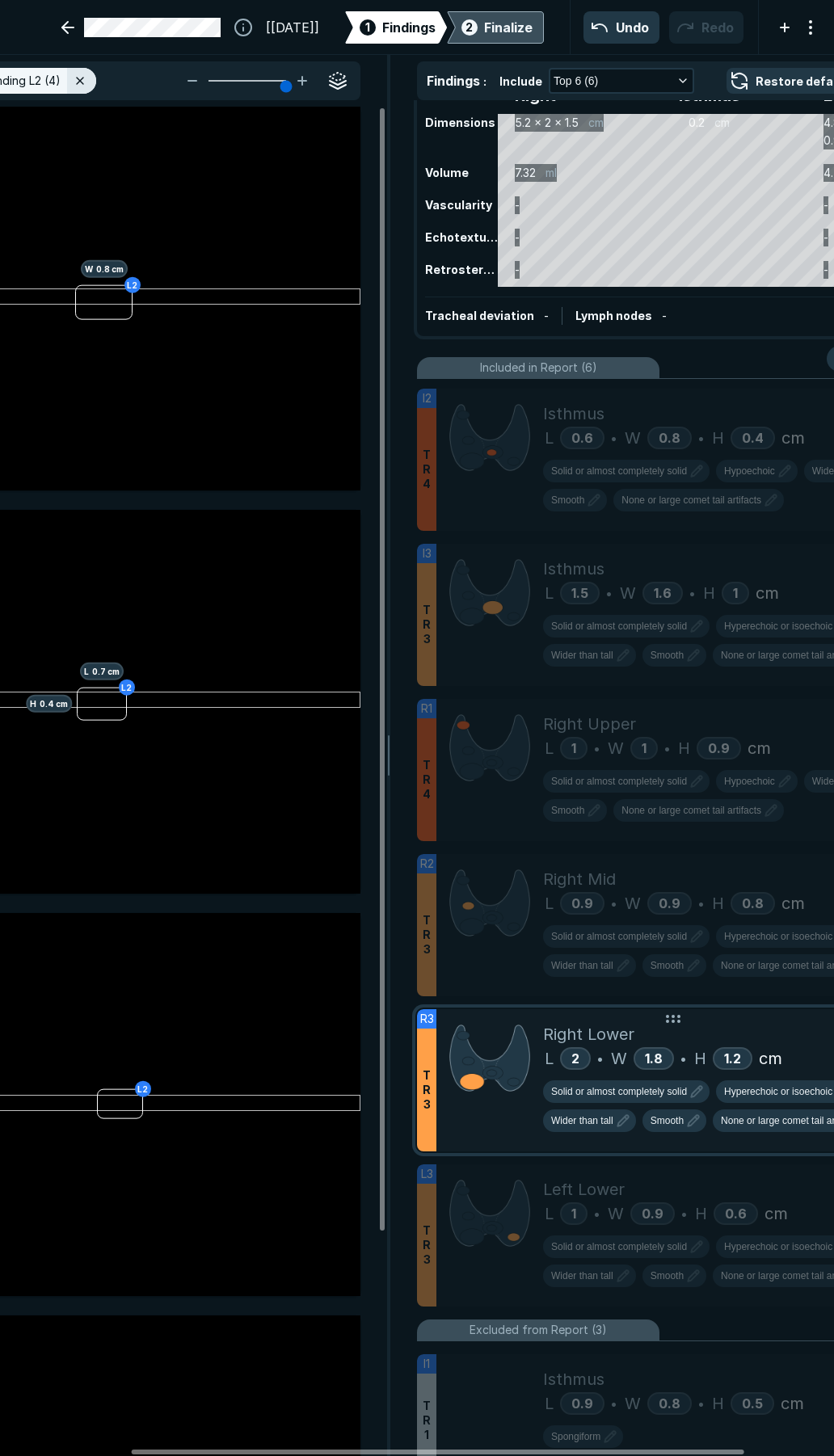
scroll to position [0, 0]
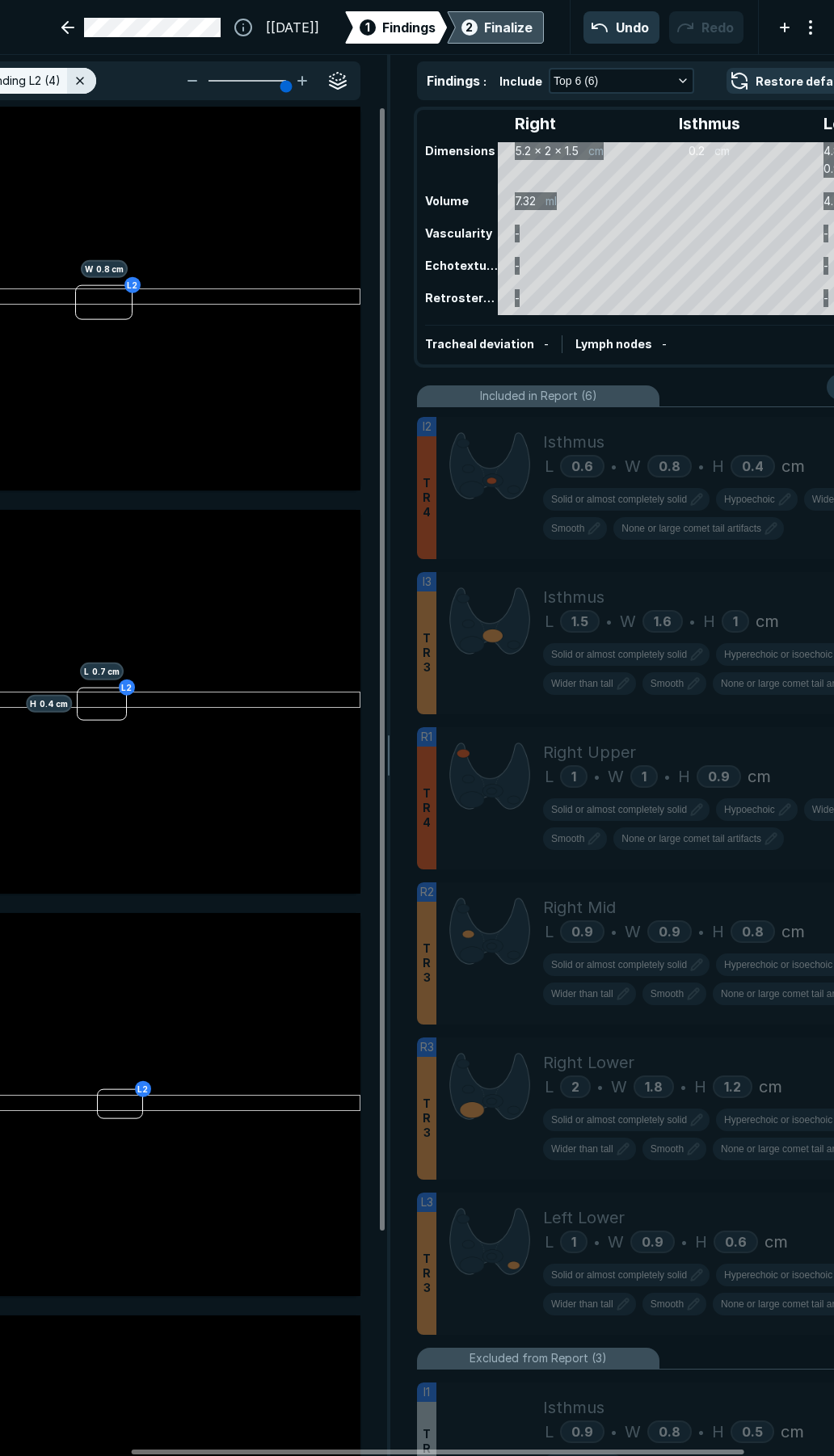
click at [465, 21] on span "2" at bounding box center [469, 27] width 8 height 17
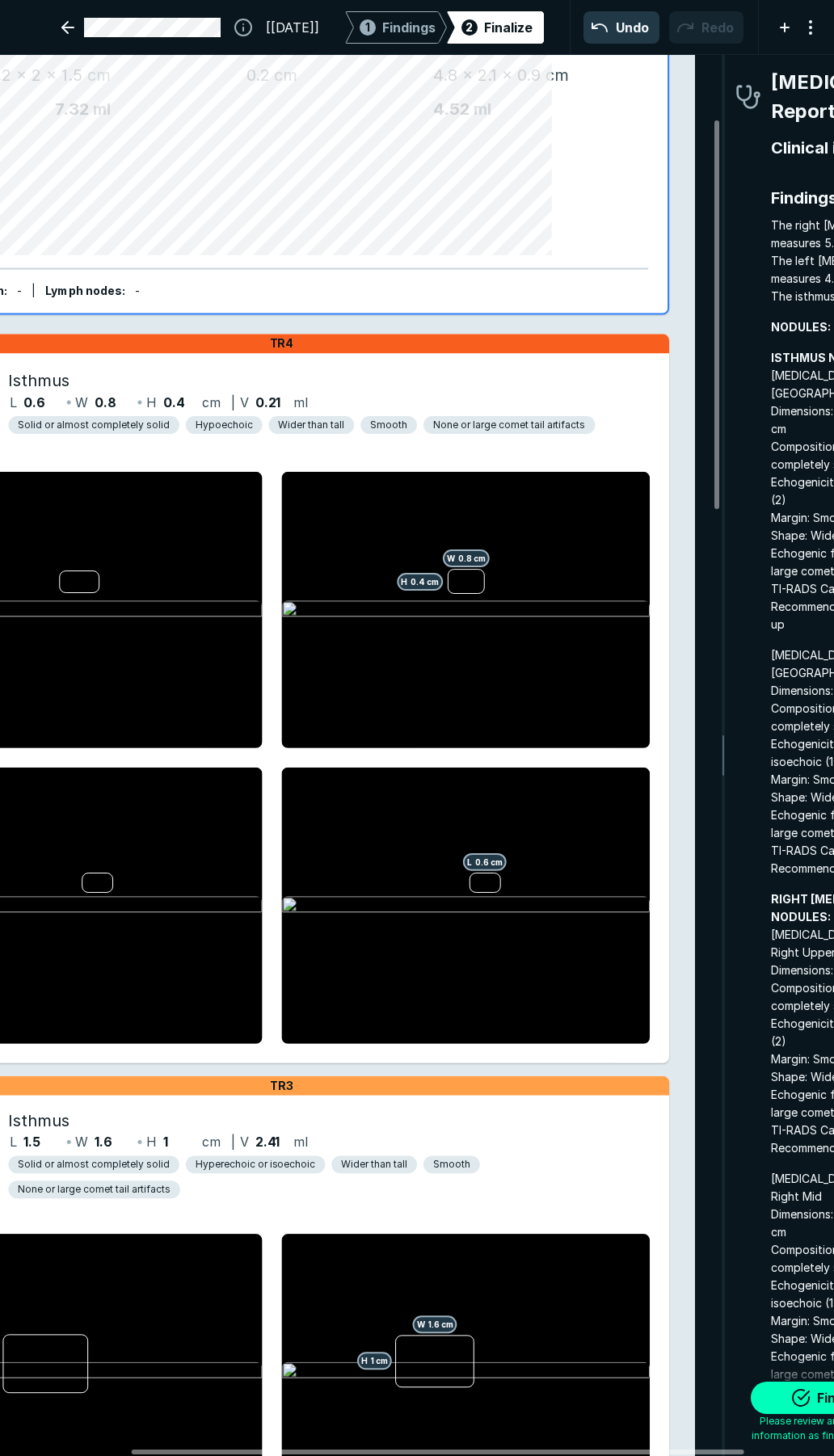
scroll to position [242, 0]
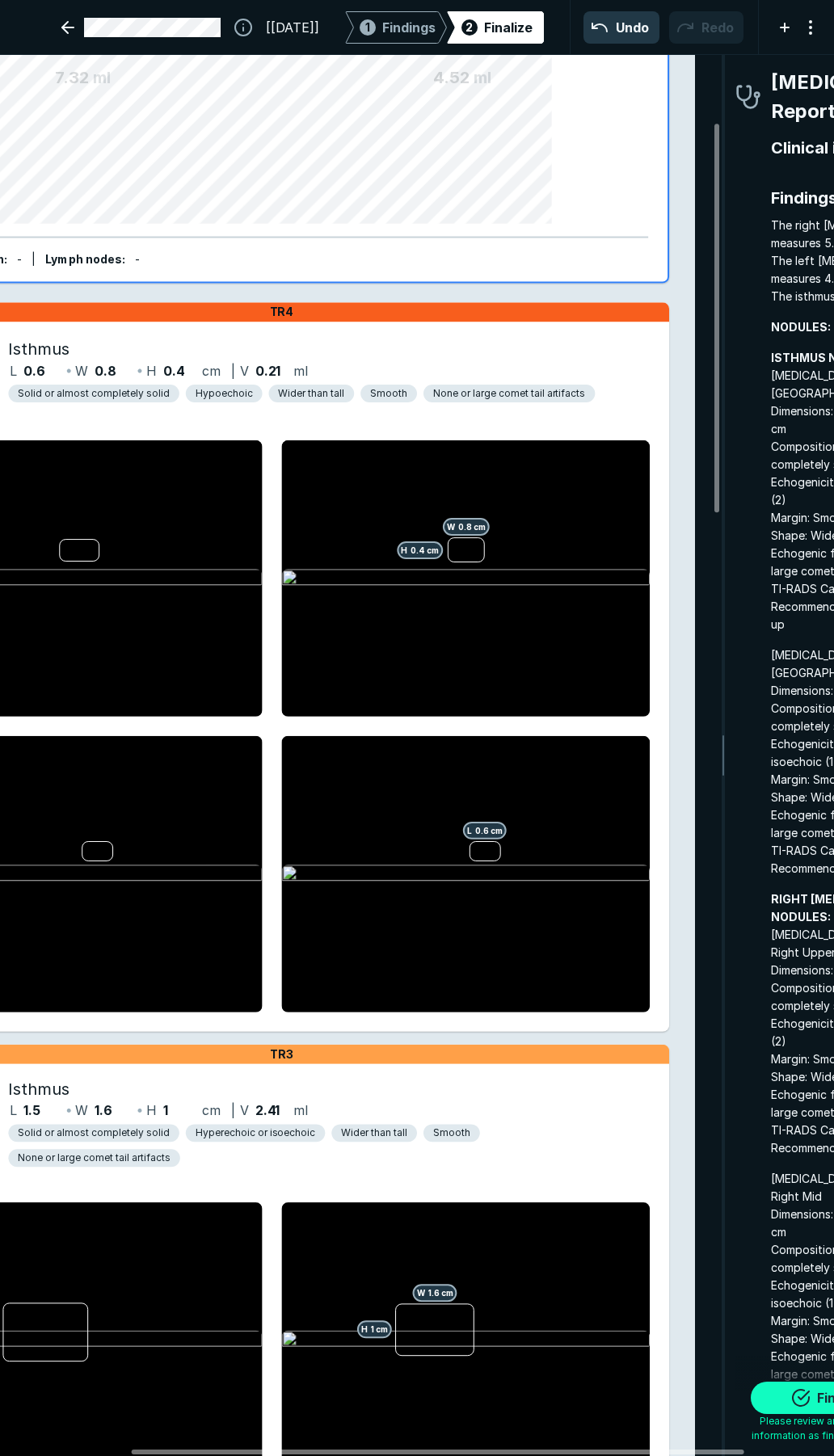
click at [807, 1397] on button "Finalize" at bounding box center [831, 1397] width 162 height 32
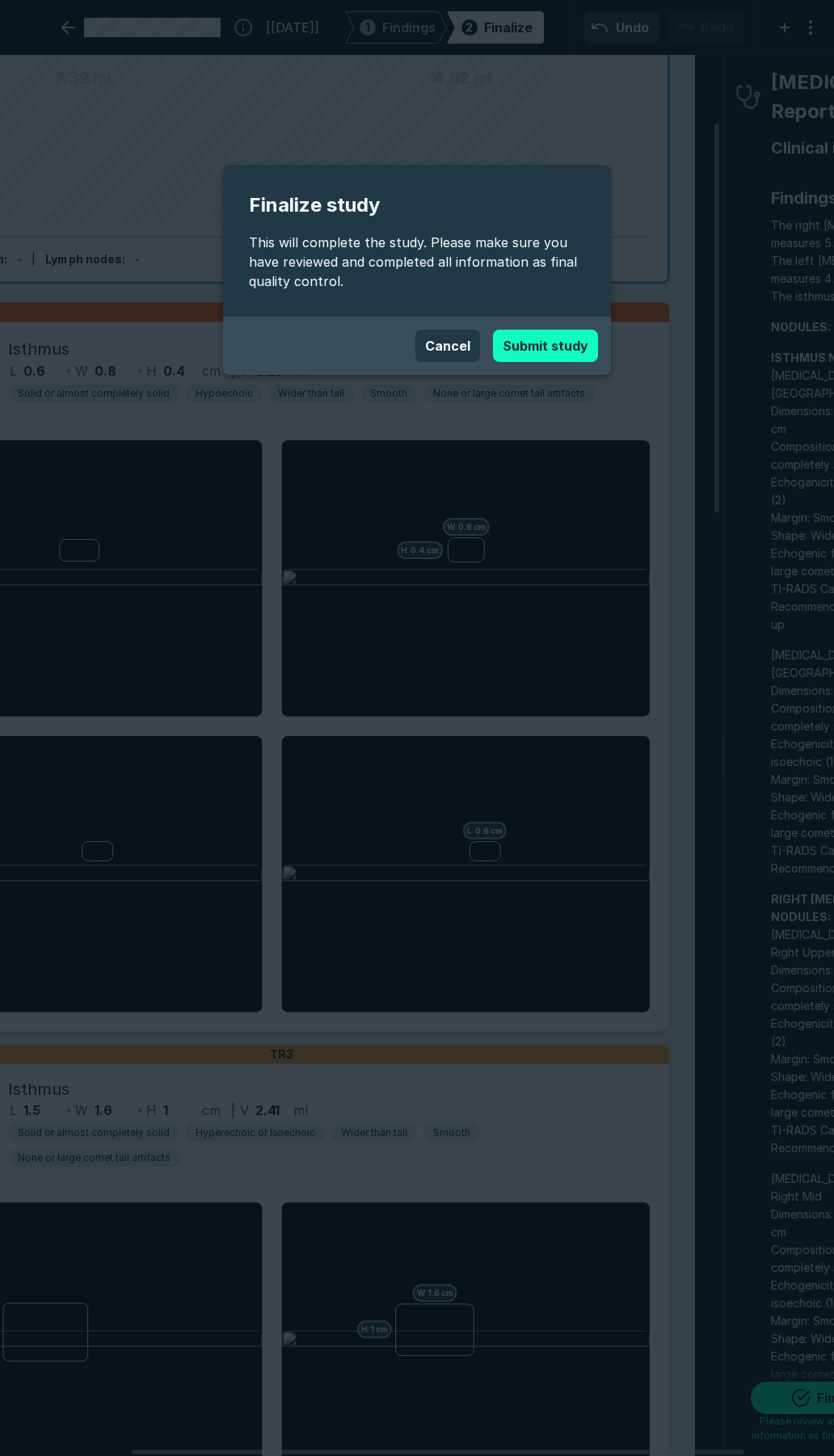
click at [556, 338] on button "Submit study" at bounding box center [545, 345] width 105 height 32
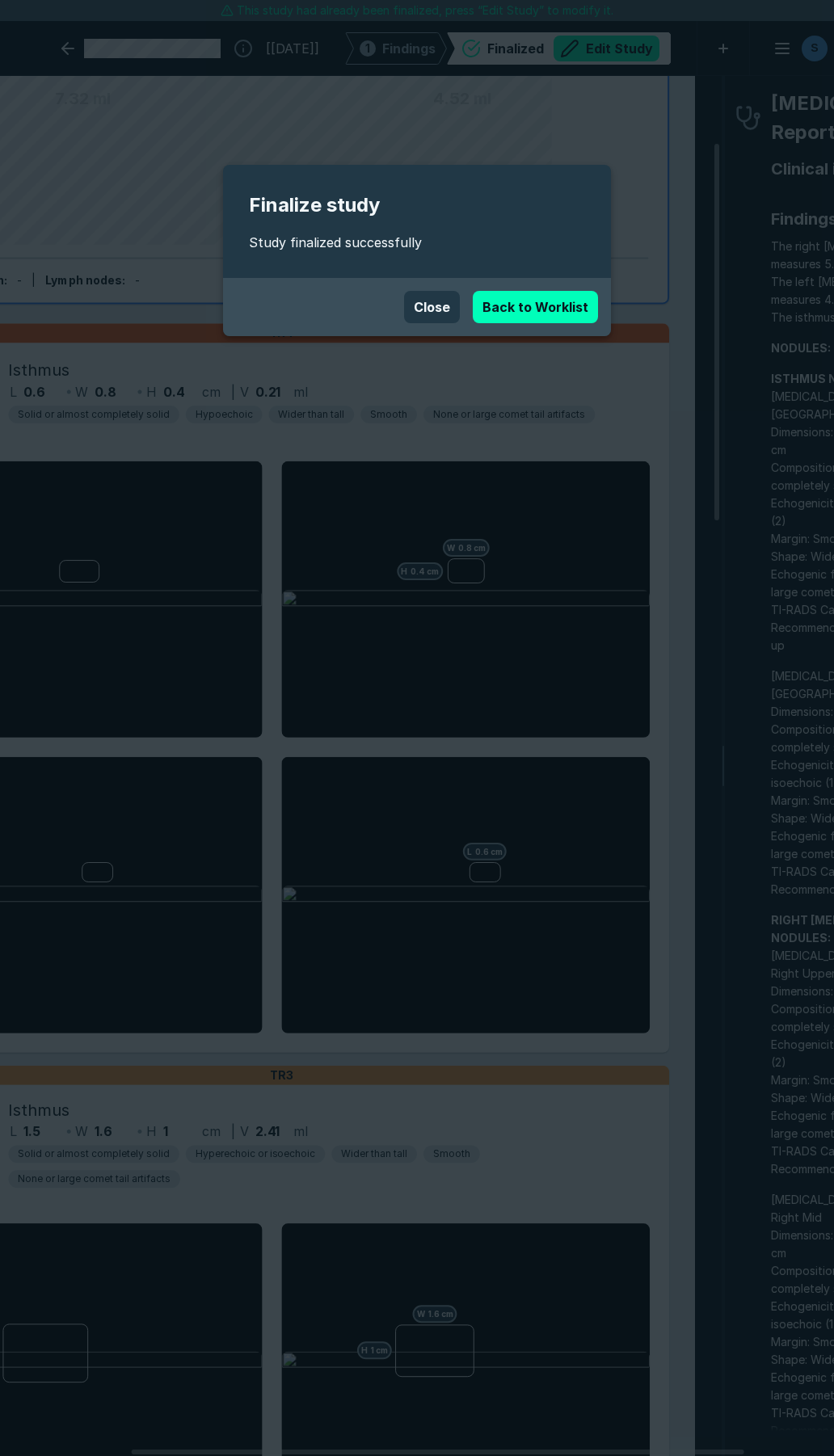
scroll to position [8252, 5831]
click at [520, 300] on link "Back to Worklist" at bounding box center [535, 306] width 125 height 32
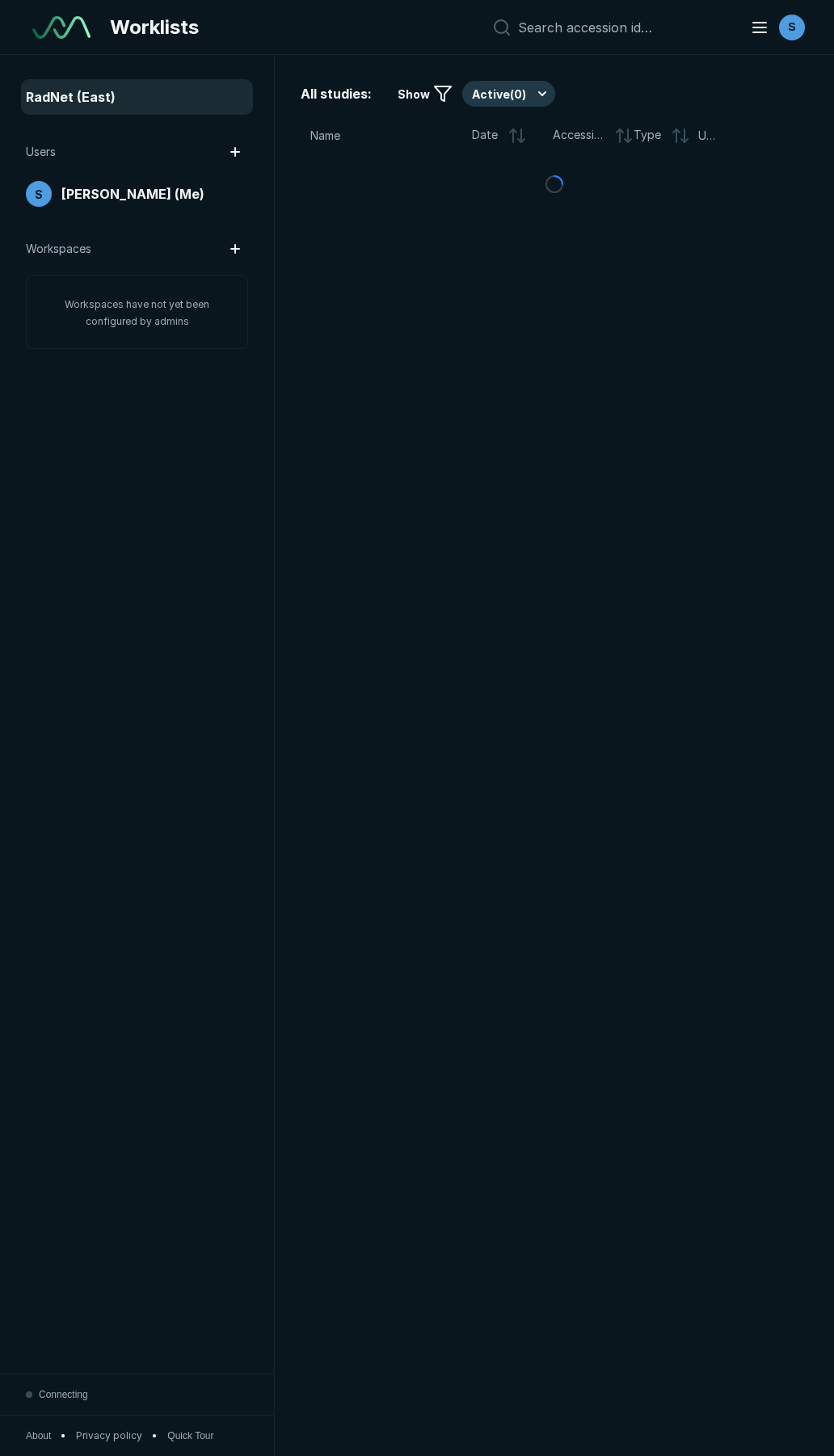
scroll to position [8346, 5831]
